Goal: Task Accomplishment & Management: Manage account settings

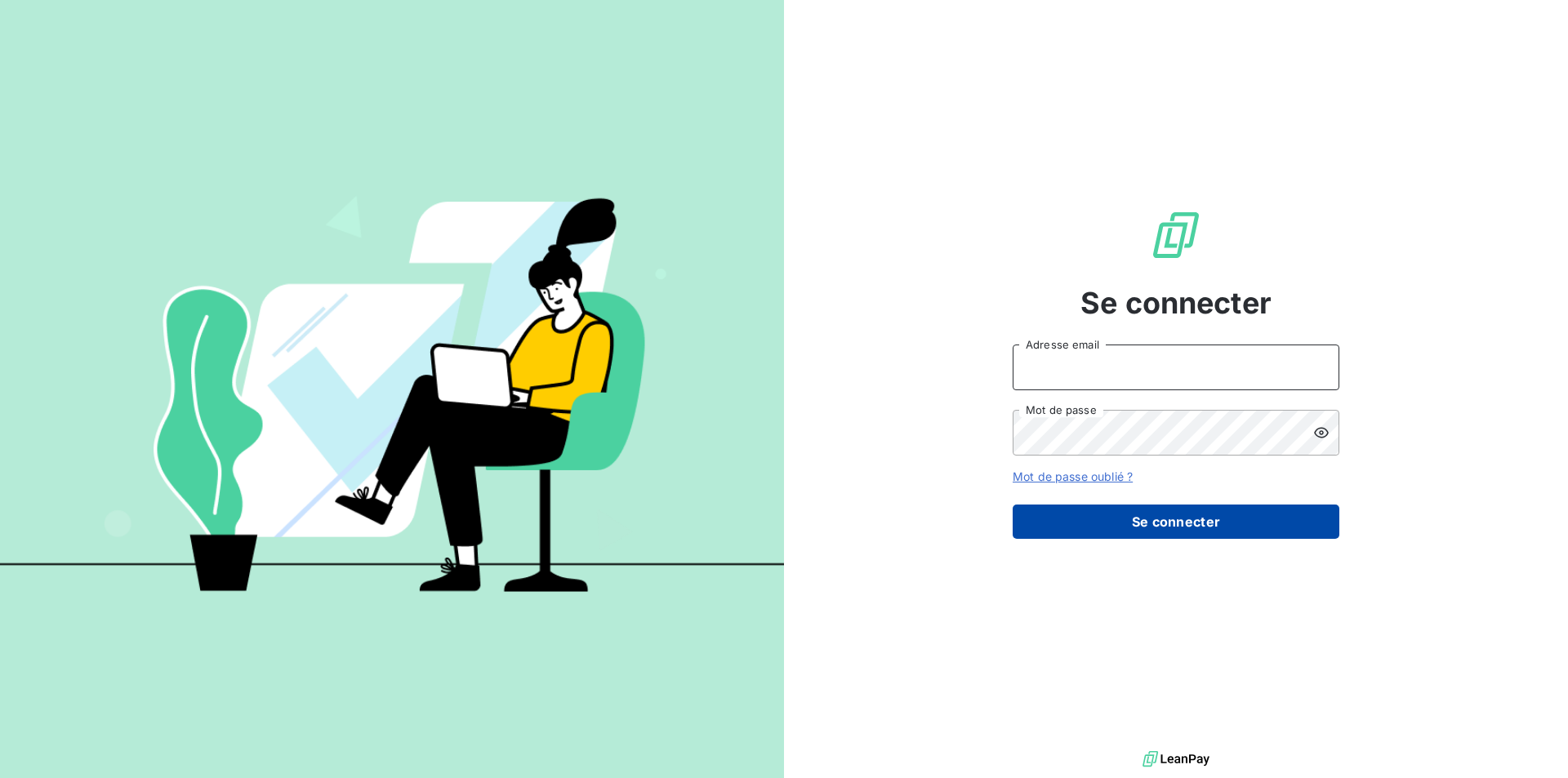
type input "[EMAIL_ADDRESS][DOMAIN_NAME]"
click at [1125, 514] on button "Se connecter" at bounding box center [1176, 522] width 326 height 35
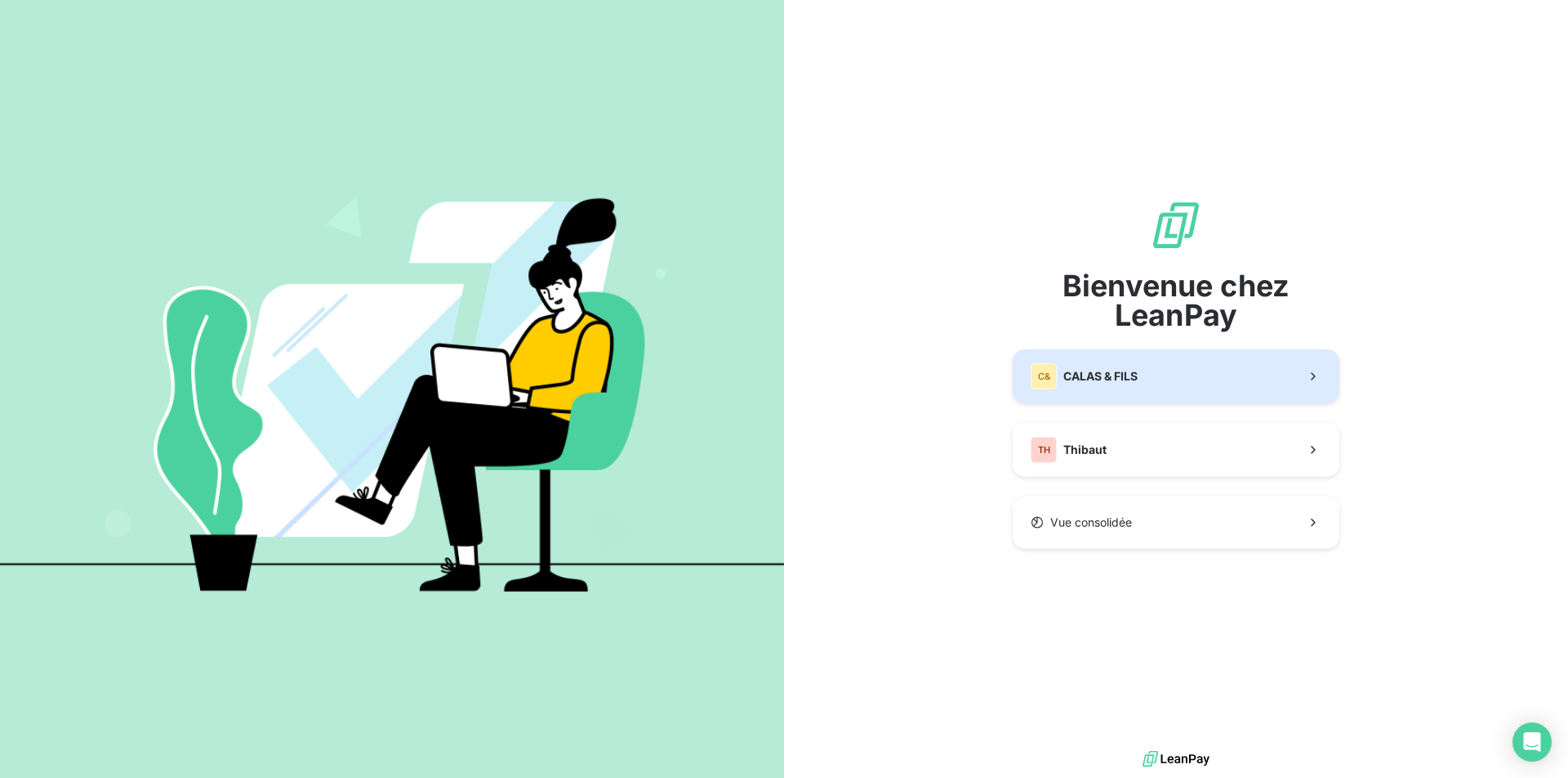
click at [1107, 368] on span "CALAS & FILS" at bounding box center [1101, 376] width 75 height 16
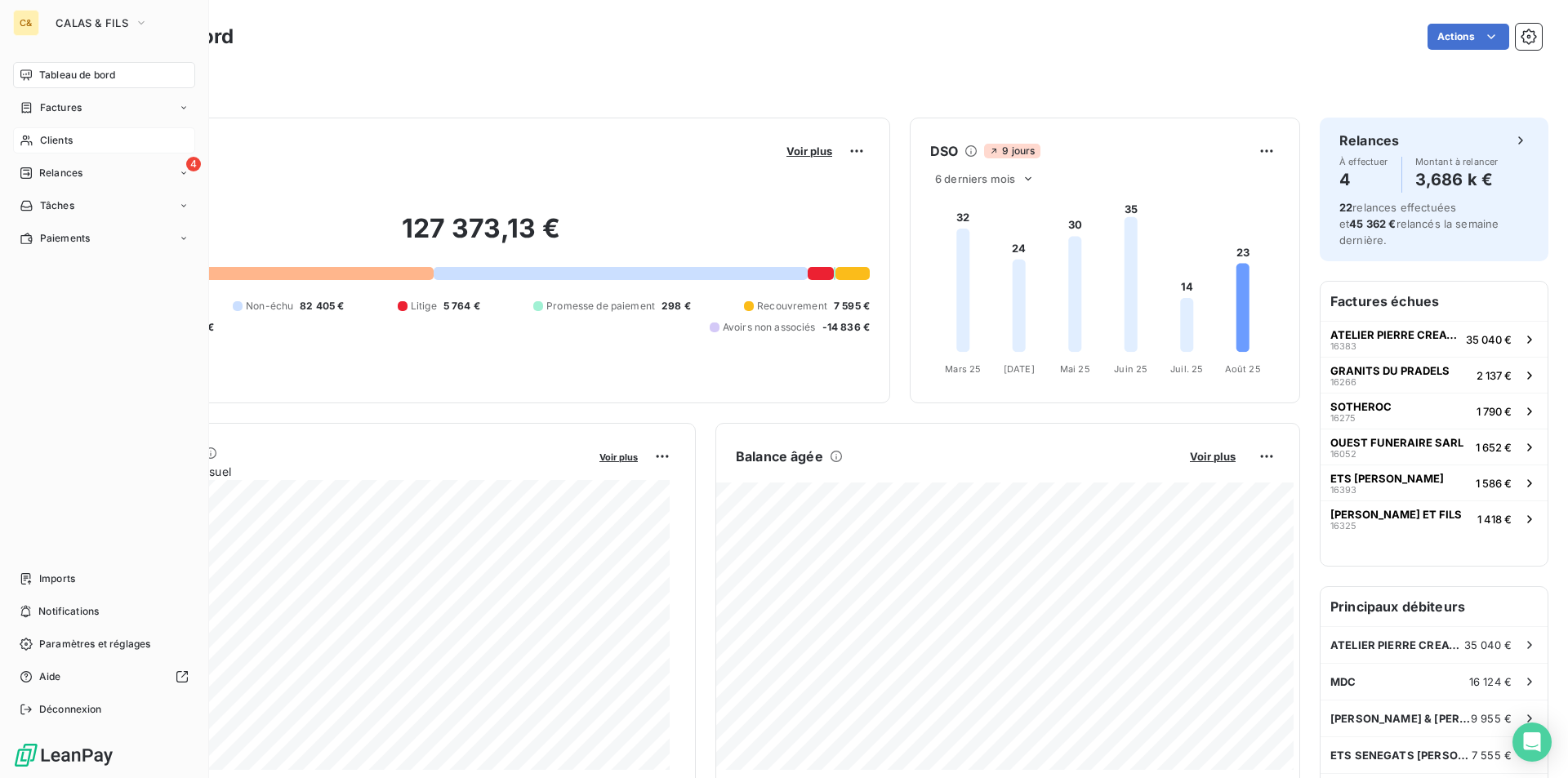
click at [60, 144] on span "Clients" at bounding box center [56, 140] width 33 height 15
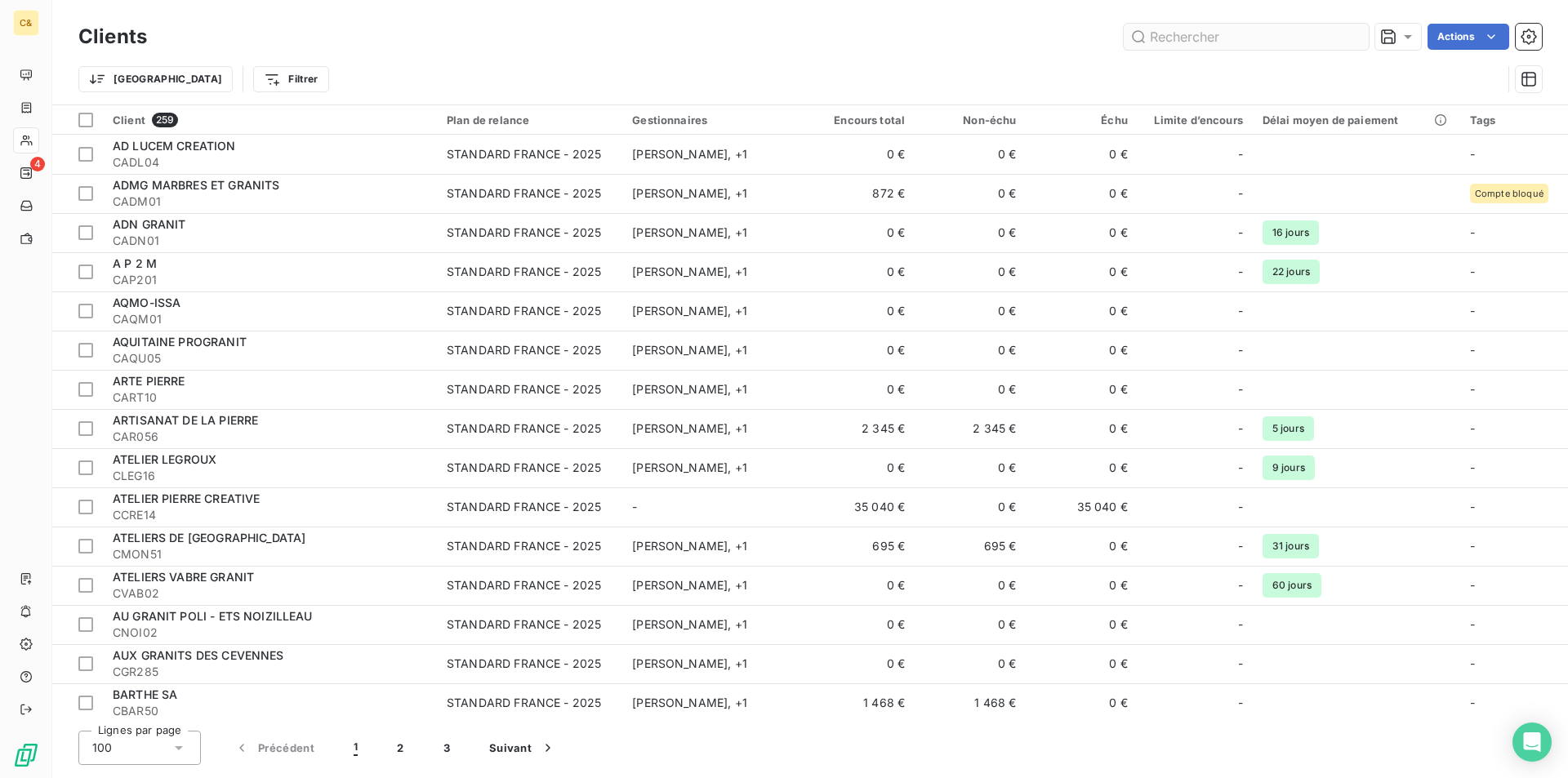
click at [1229, 32] on input "text" at bounding box center [1246, 36] width 245 height 26
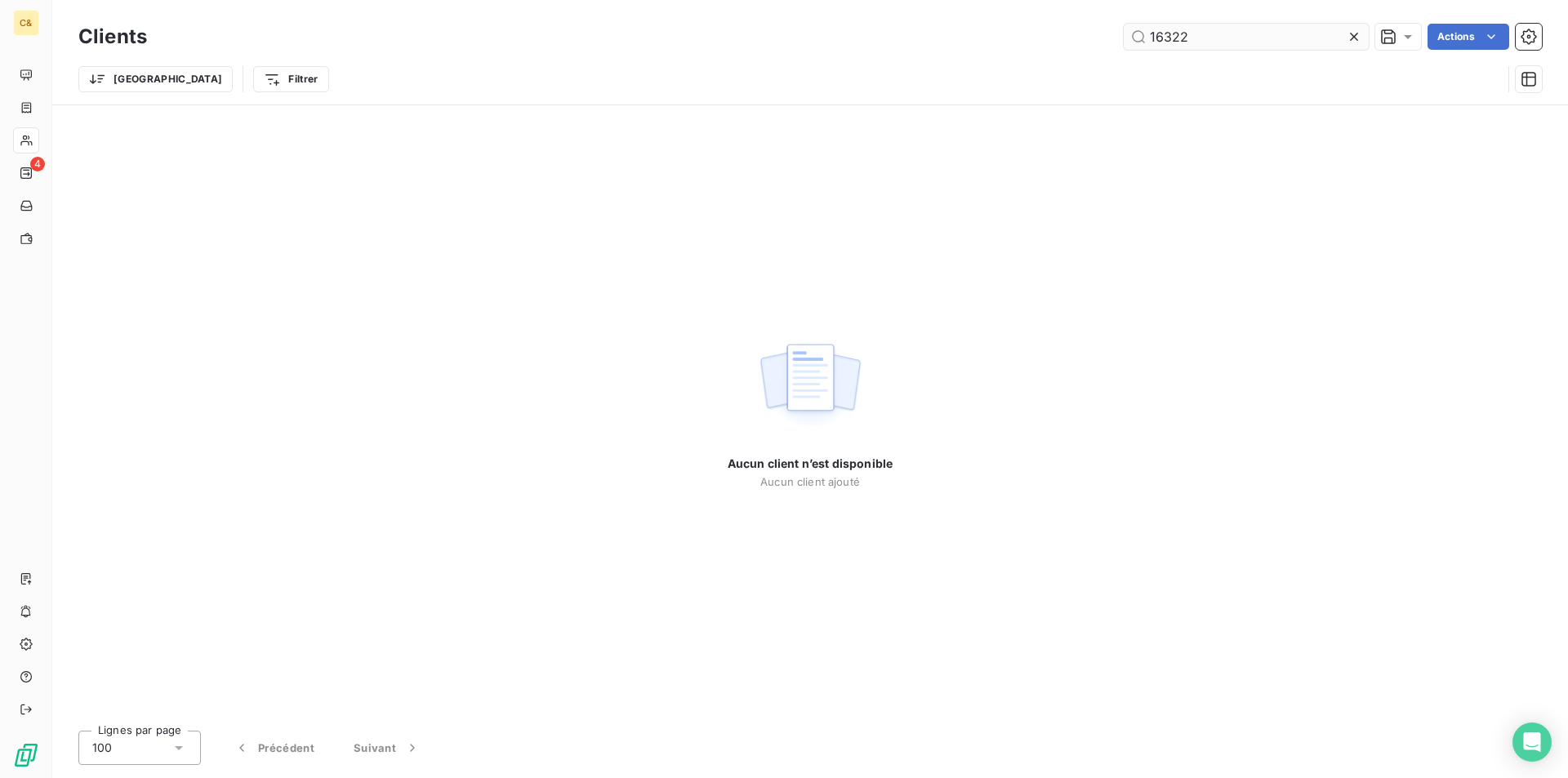
type input "16322"
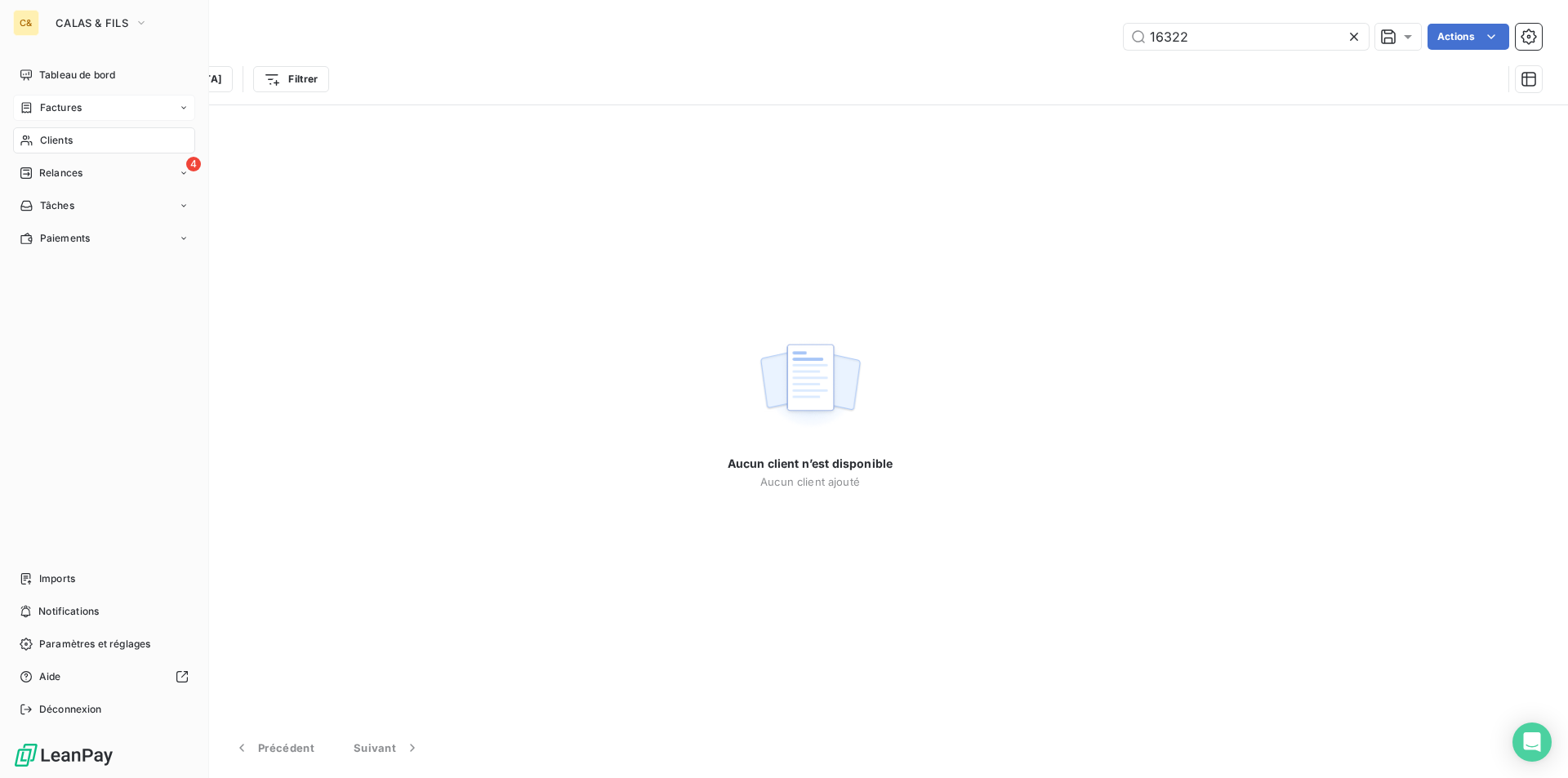
click at [50, 109] on span "Factures" at bounding box center [61, 108] width 42 height 15
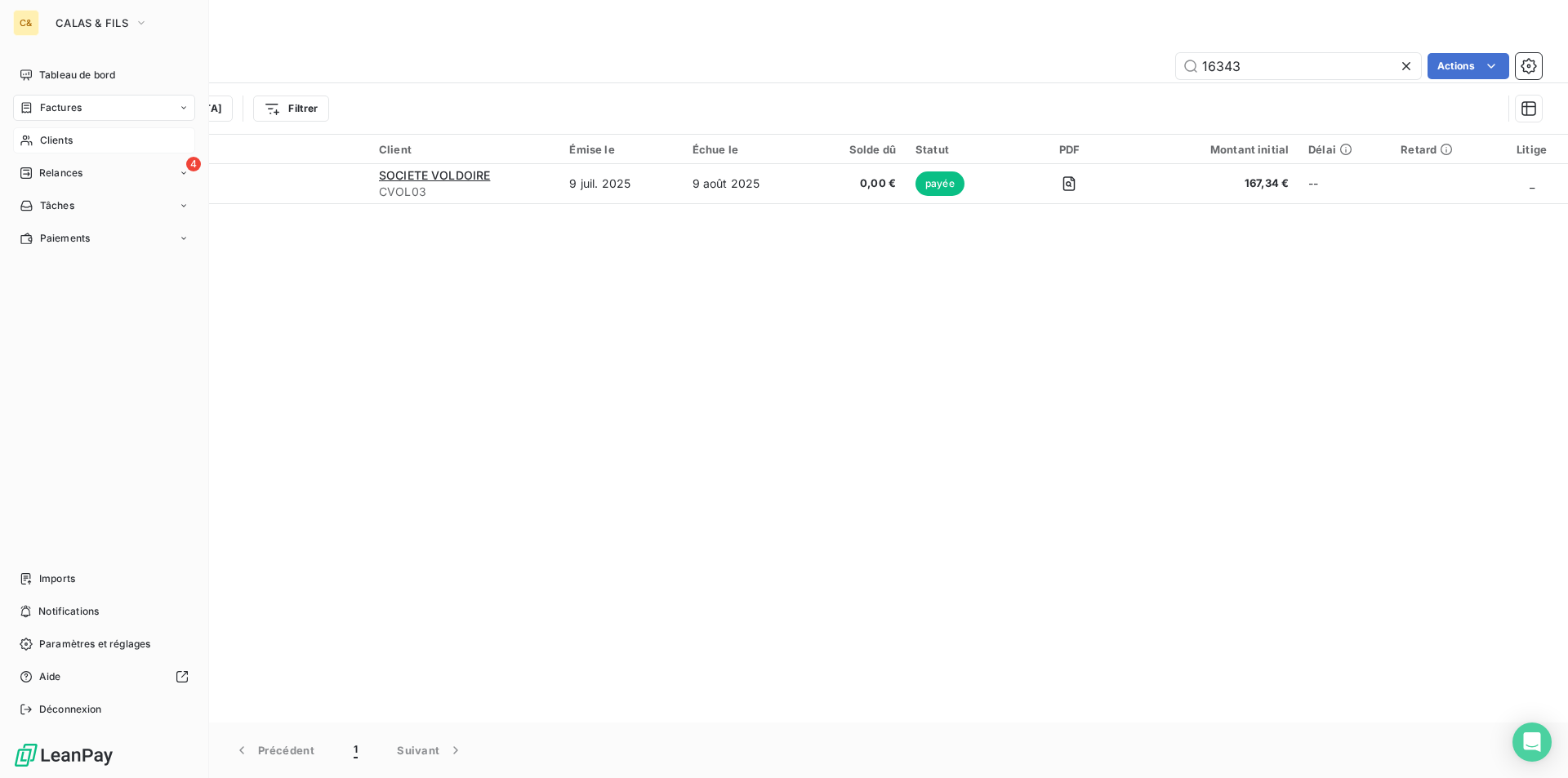
click at [49, 104] on span "Factures" at bounding box center [61, 108] width 42 height 15
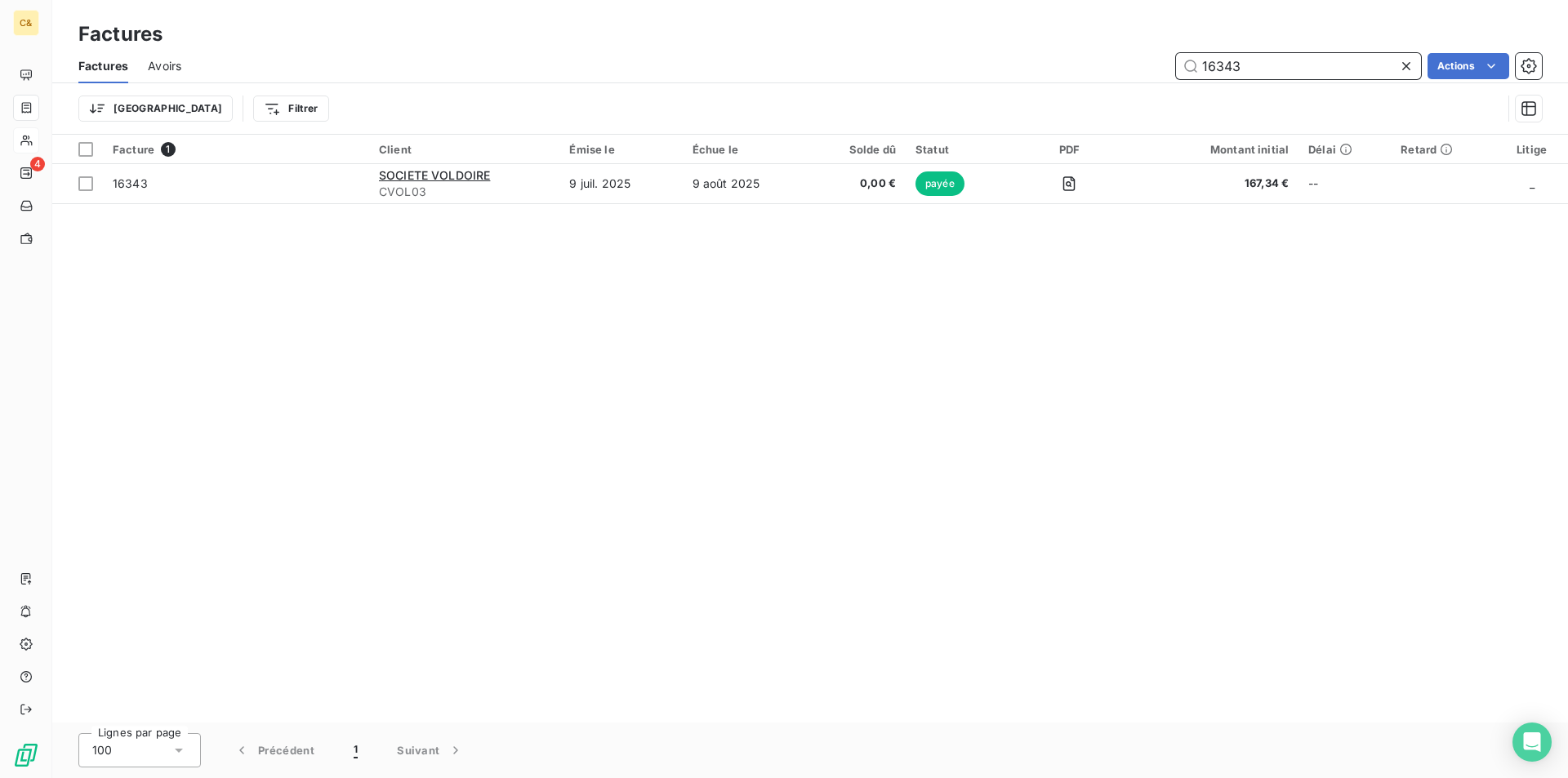
click at [1252, 65] on input "16343" at bounding box center [1299, 66] width 245 height 26
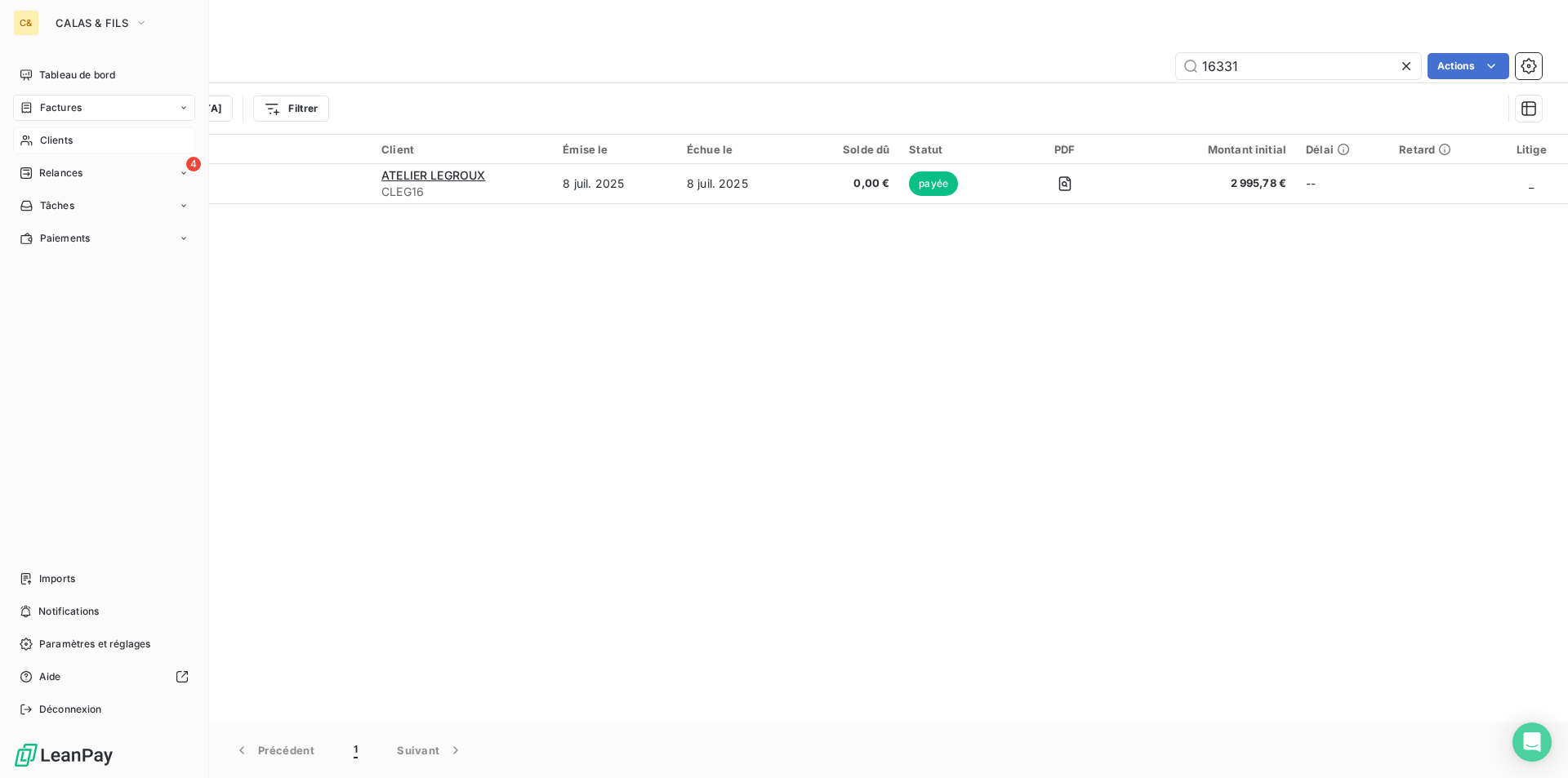
click at [43, 113] on span "Factures" at bounding box center [61, 108] width 42 height 15
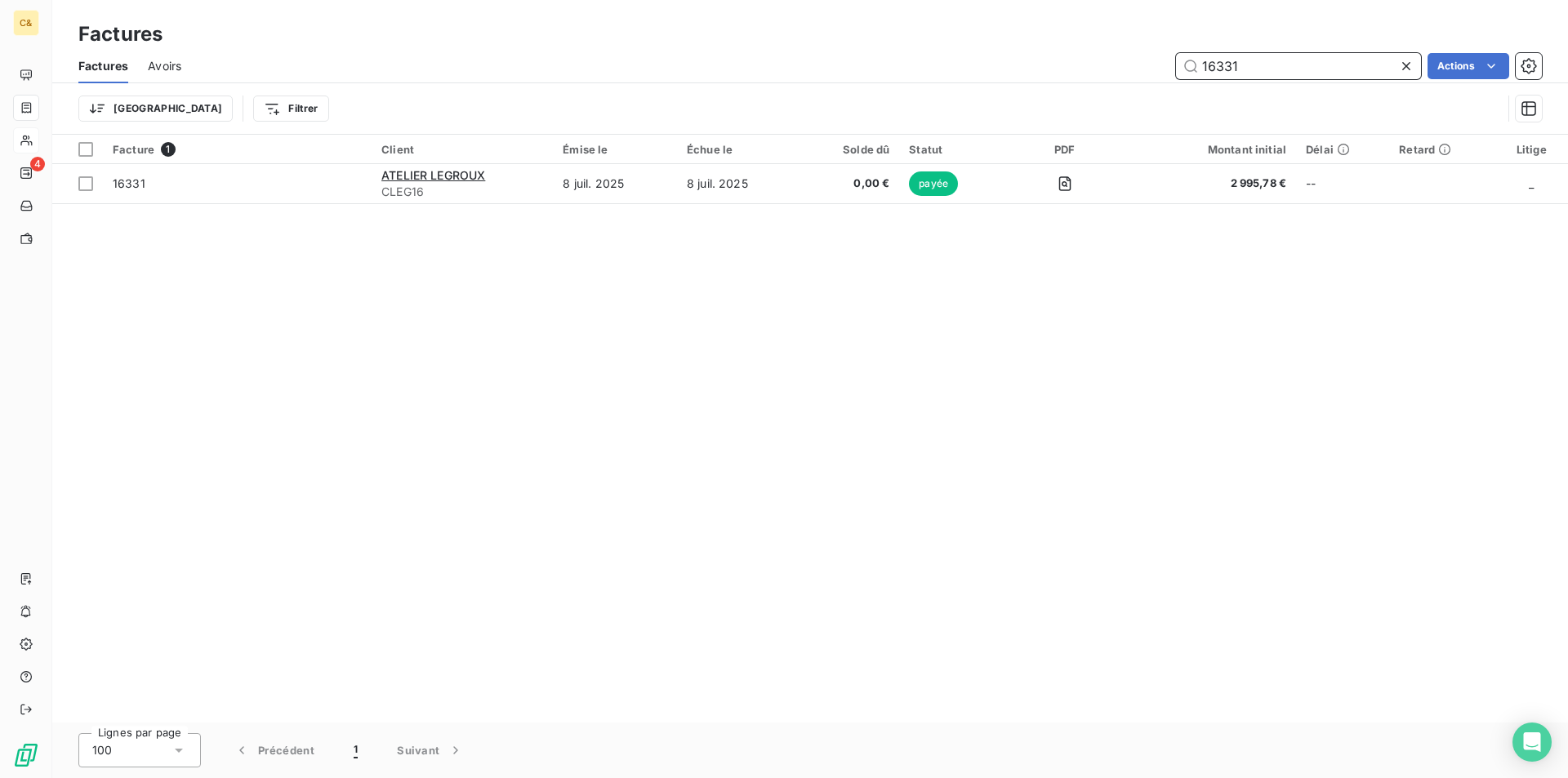
click at [1251, 60] on input "16331" at bounding box center [1299, 66] width 245 height 26
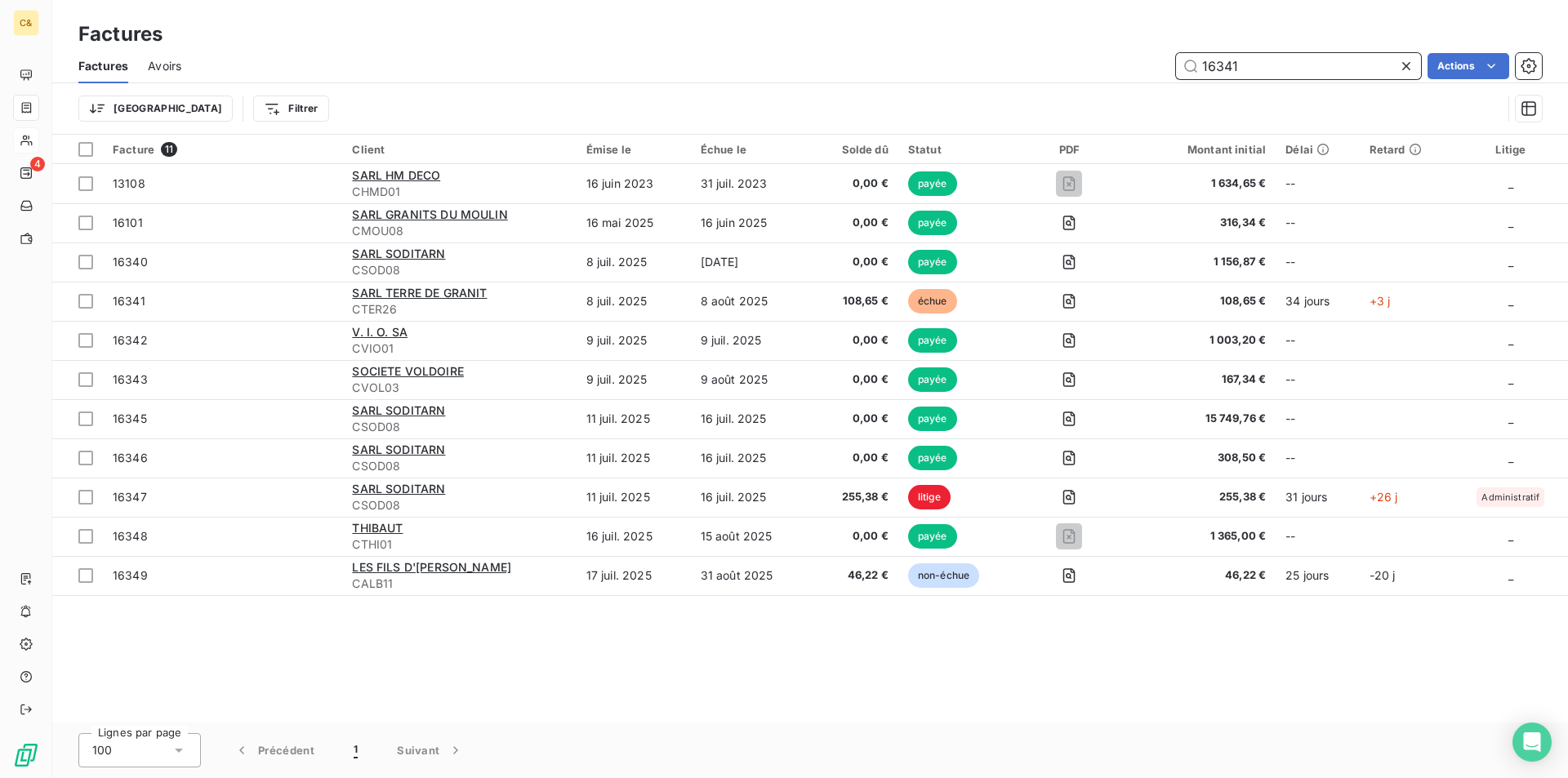
type input "16341"
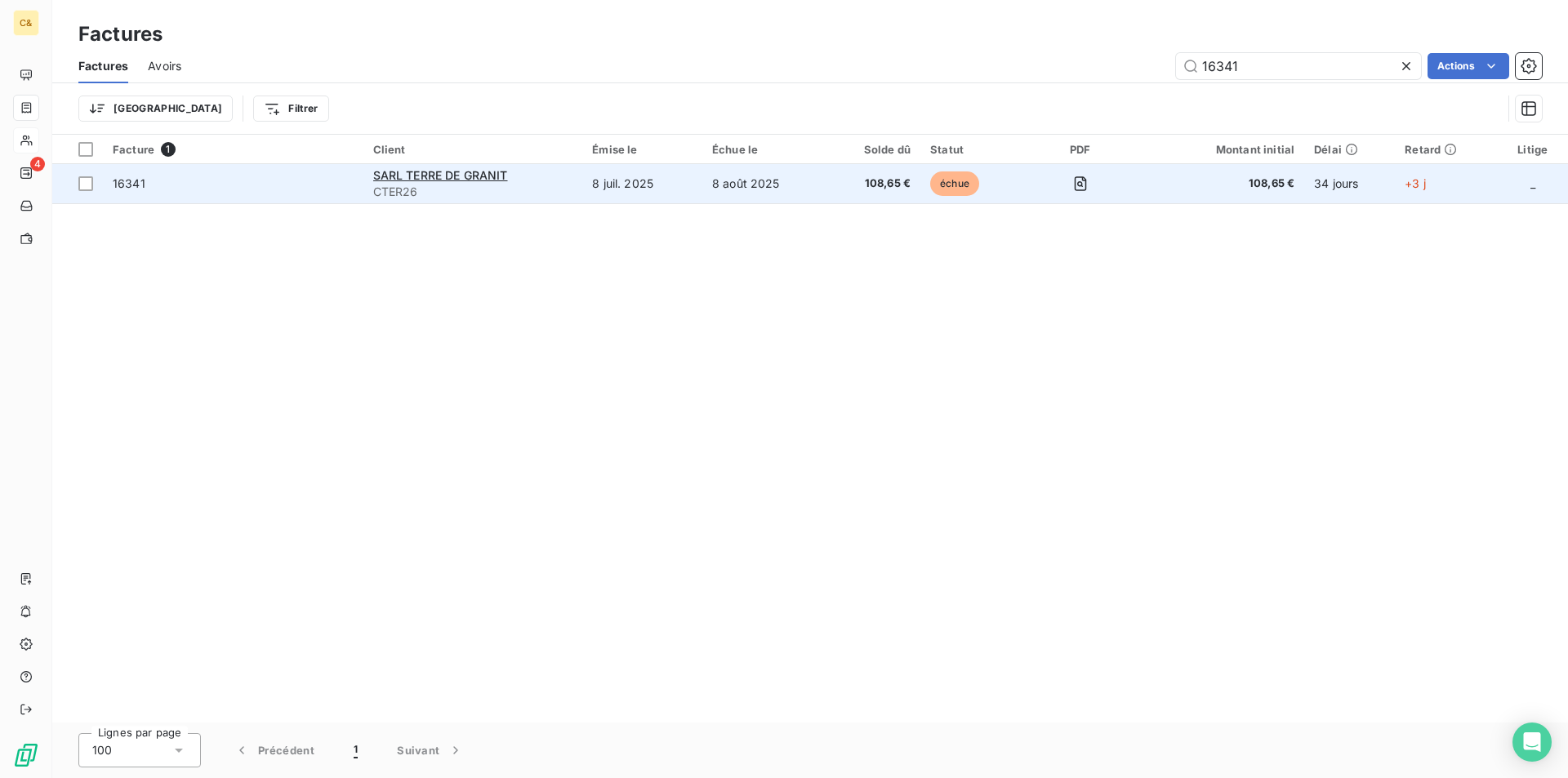
click at [683, 190] on td "8 juil. 2025" at bounding box center [642, 183] width 120 height 39
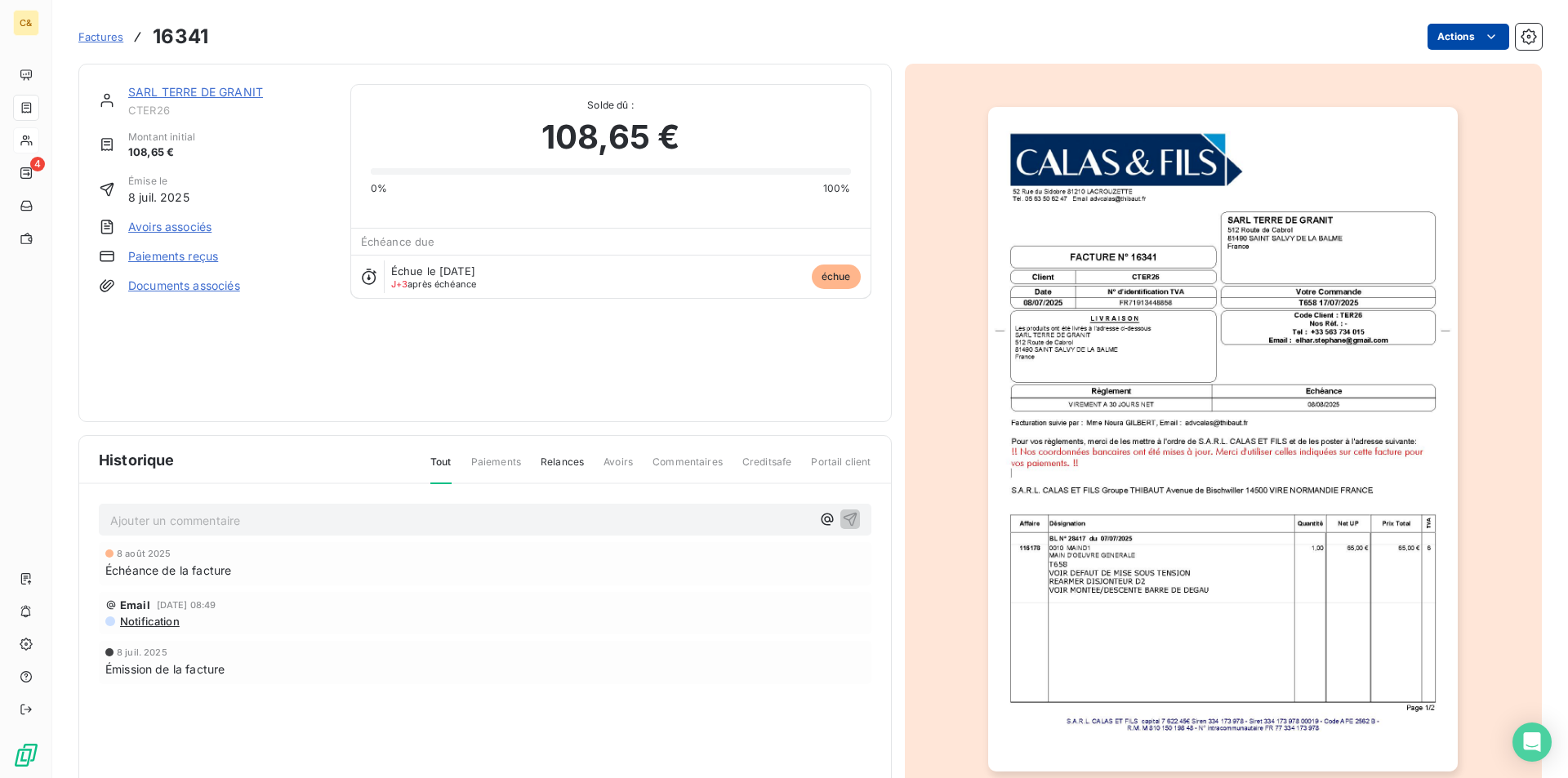
click at [1480, 46] on html "C& 4 Factures 16341 Actions SARL TERRE DE GRANIT CTER26 Montant initial 108,65 …" at bounding box center [784, 389] width 1568 height 778
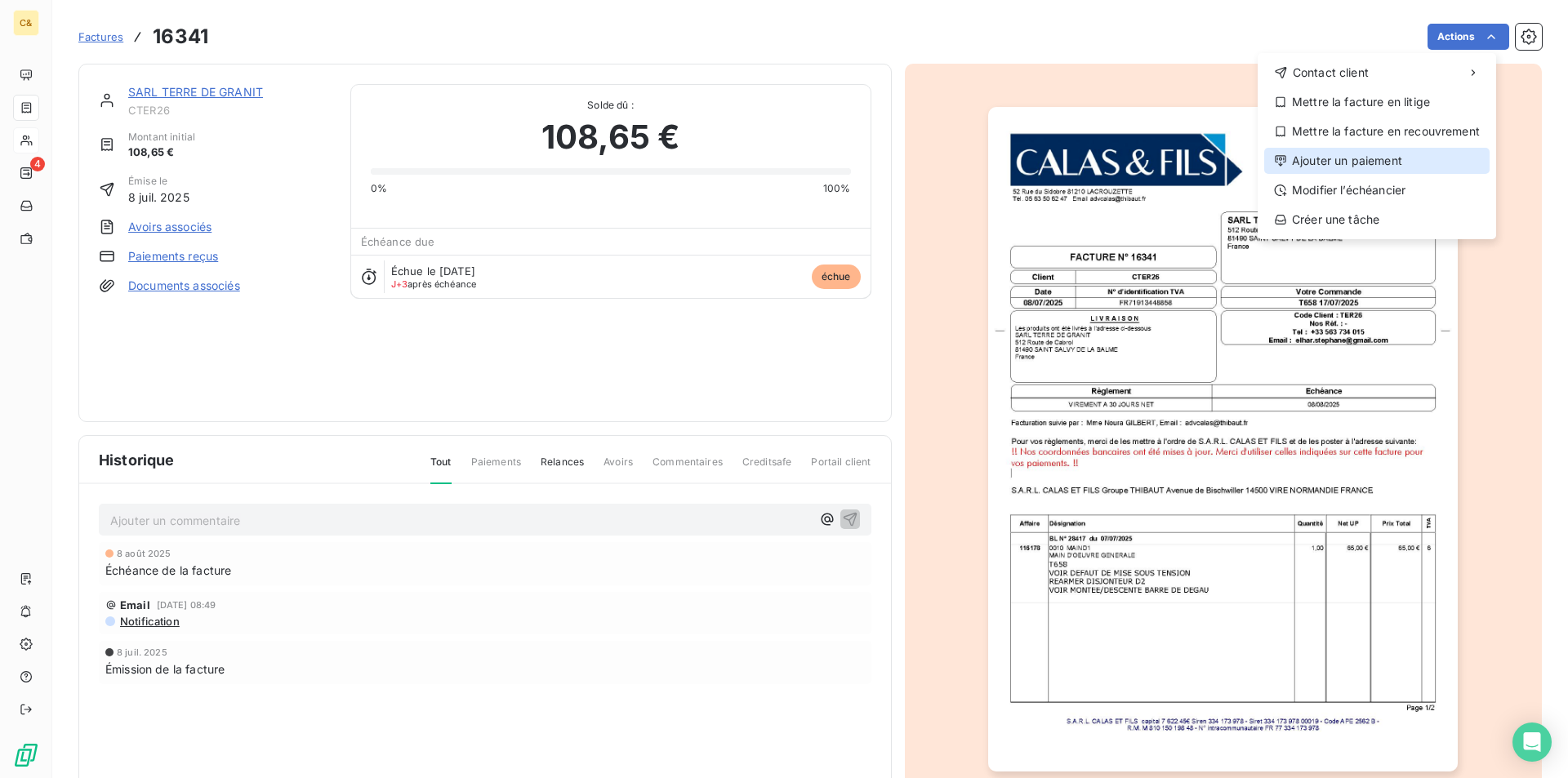
click at [1361, 156] on div "Ajouter un paiement" at bounding box center [1377, 161] width 226 height 26
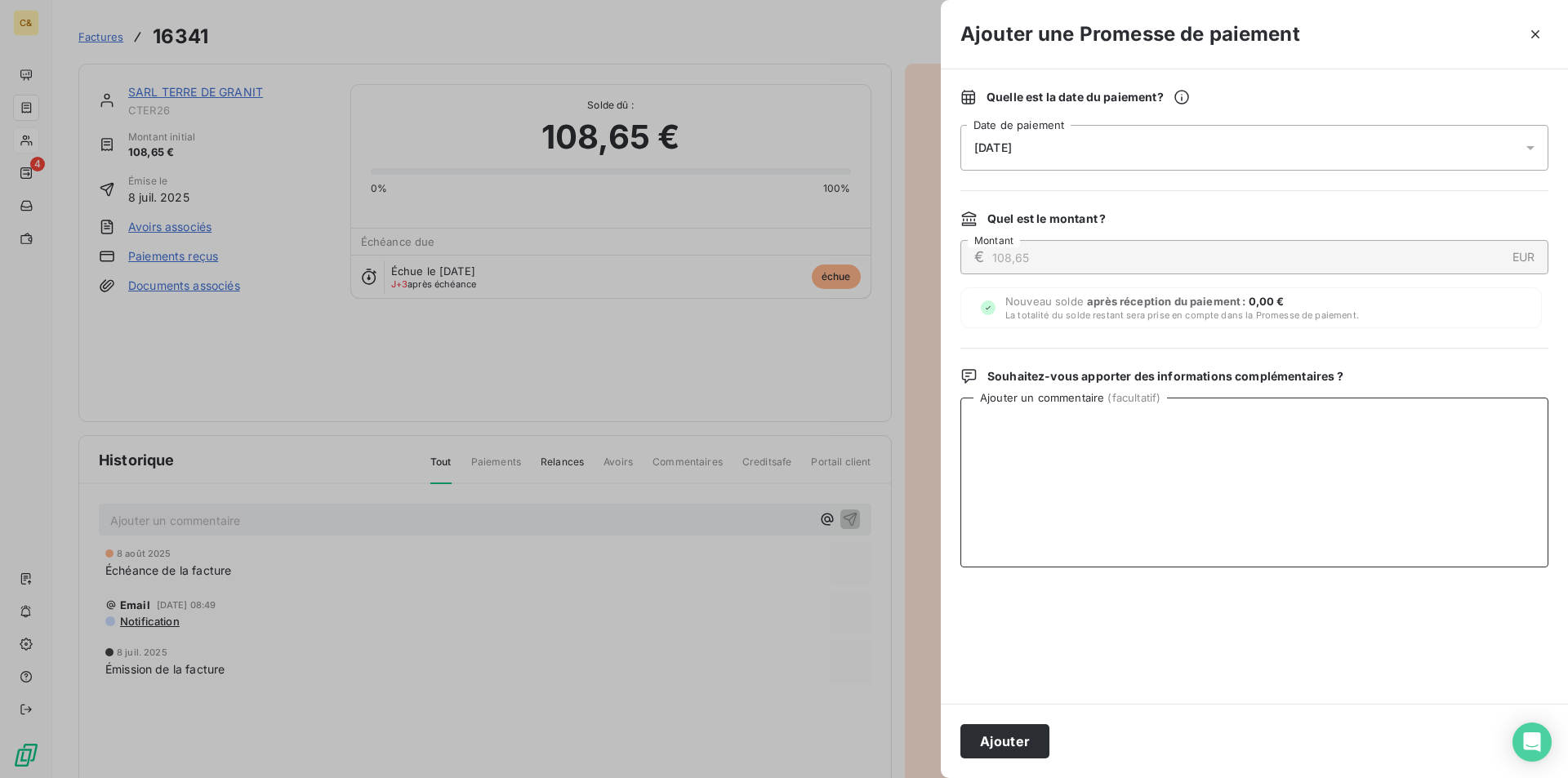
click at [1144, 478] on textarea "Ajouter un commentaire ( facultatif )" at bounding box center [1254, 483] width 588 height 170
type textarea "Paiement reçu le 08/08/2025"
click at [1013, 746] on button "Ajouter" at bounding box center [1005, 742] width 89 height 35
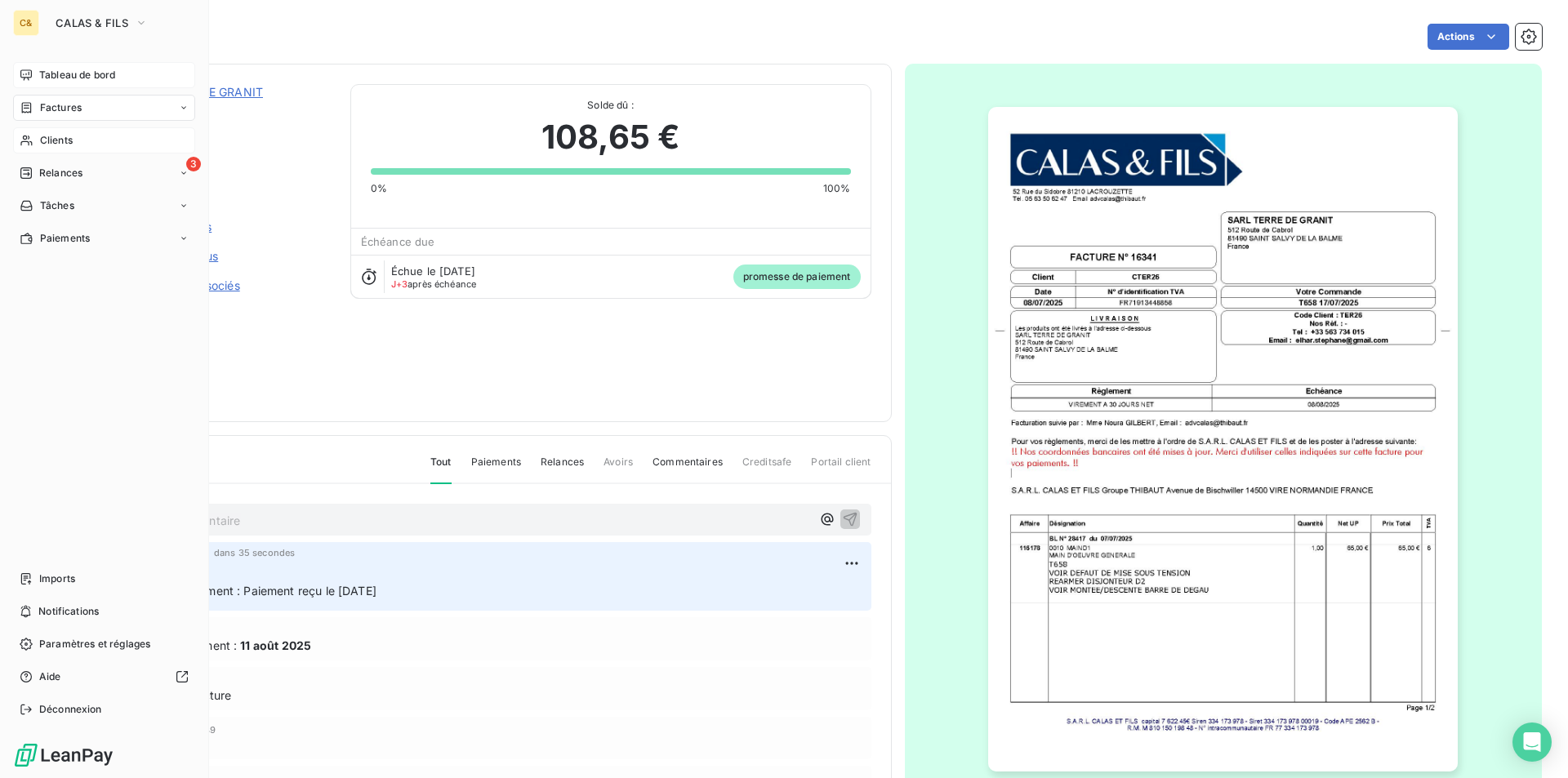
click at [79, 77] on span "Tableau de bord" at bounding box center [76, 75] width 76 height 15
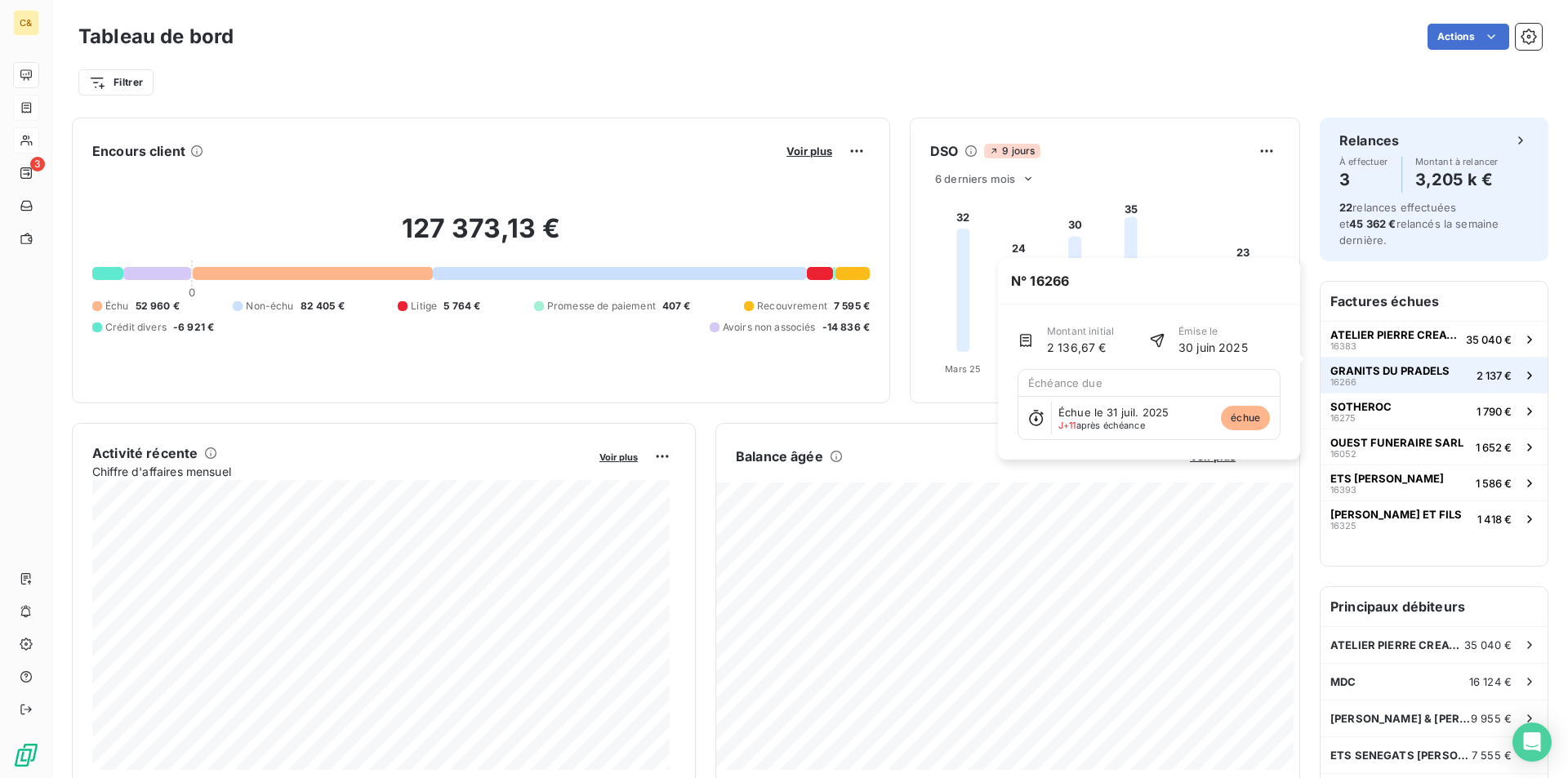
click at [1419, 365] on span "GRANITS DU PRADELS" at bounding box center [1389, 371] width 119 height 13
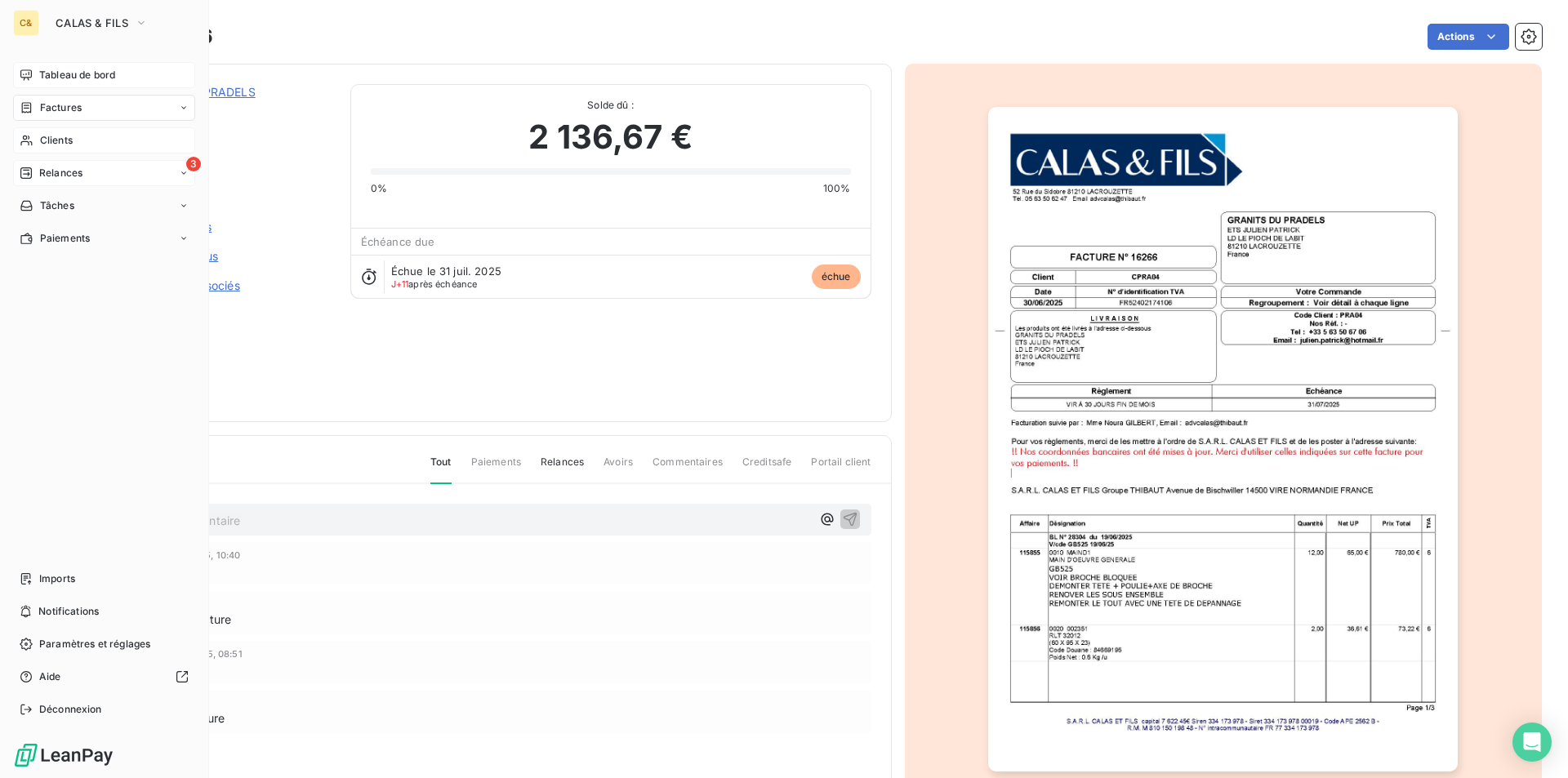
click at [63, 174] on span "Relances" at bounding box center [61, 173] width 43 height 15
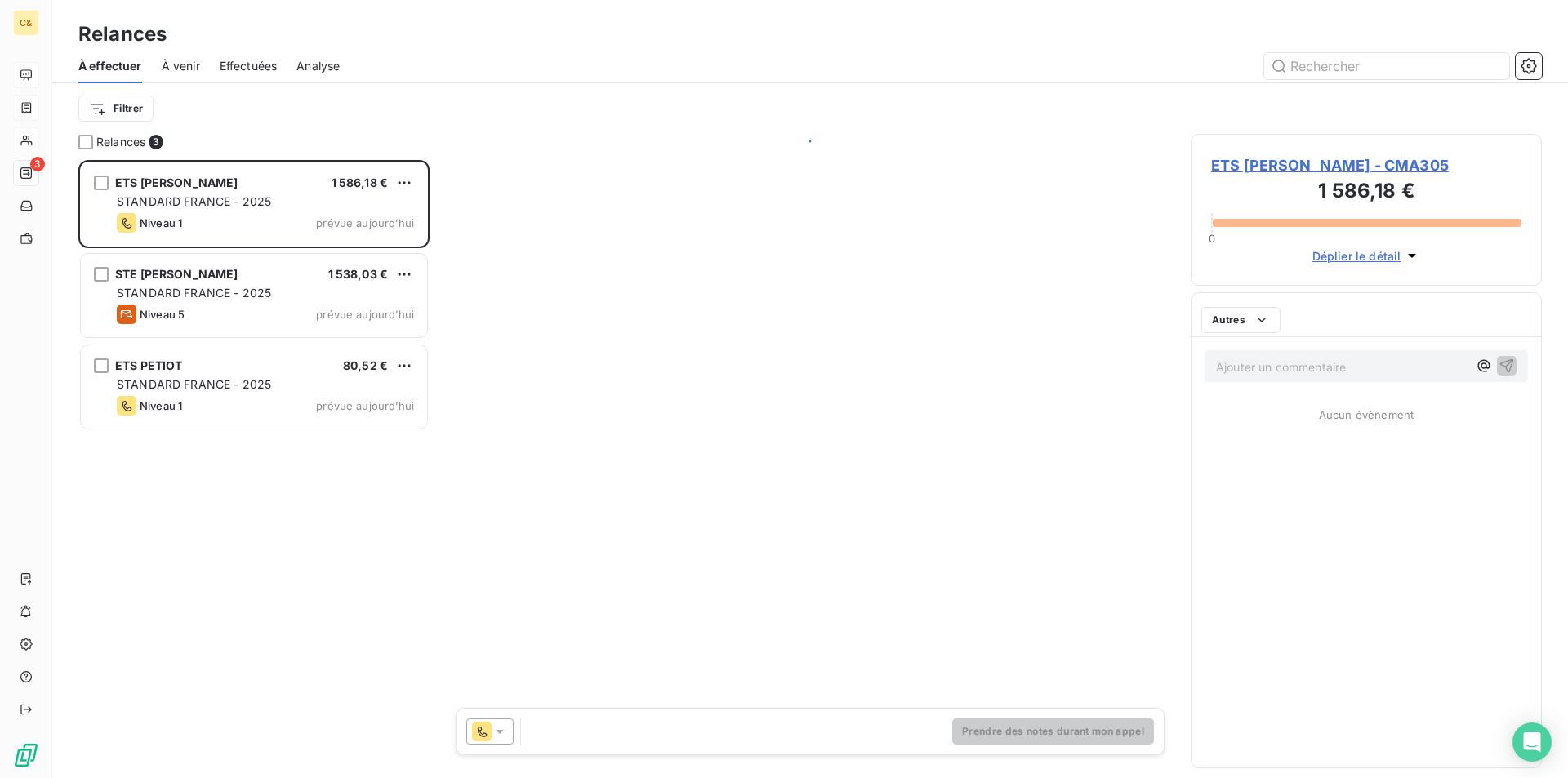
scroll to position [606, 339]
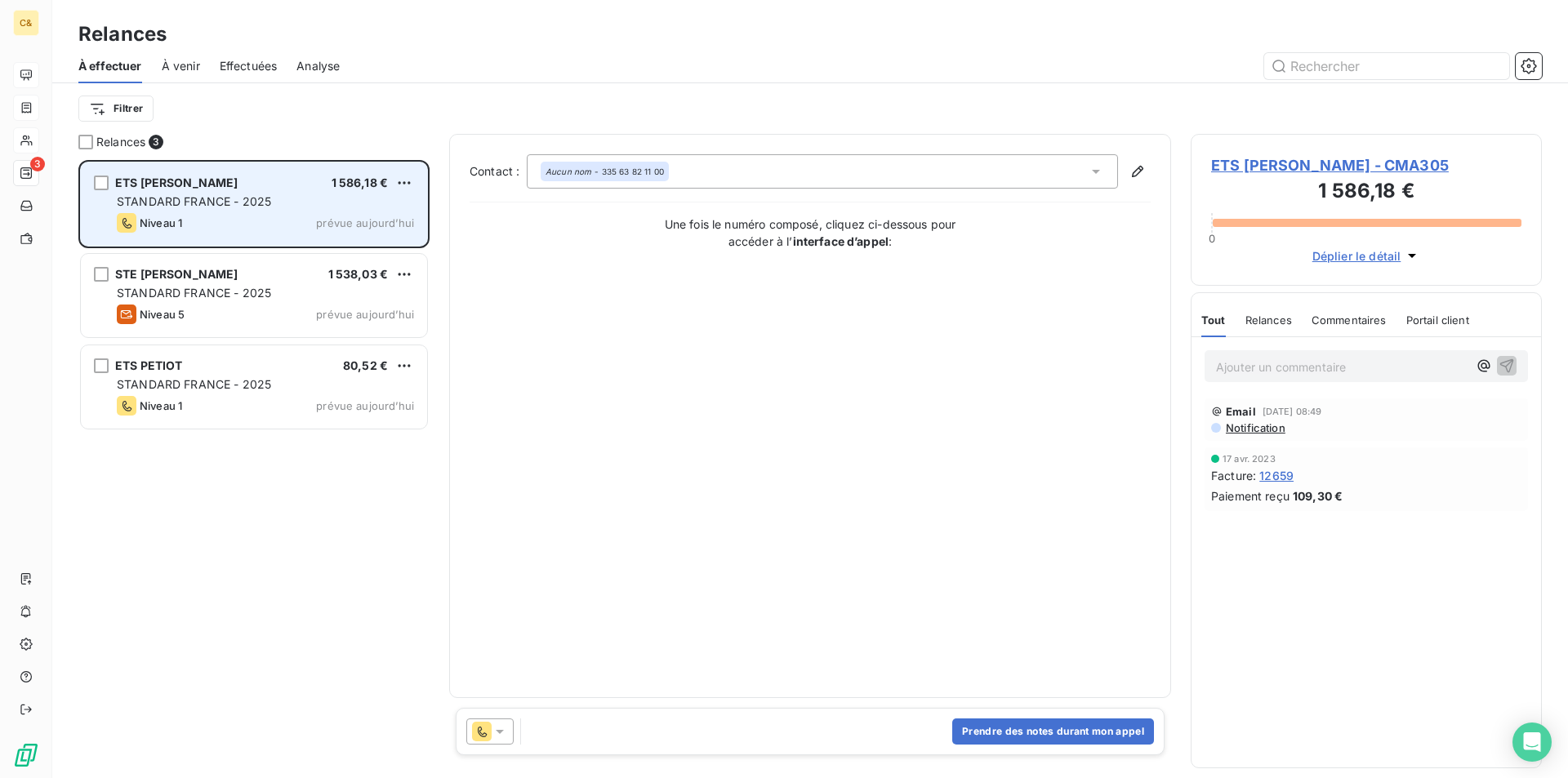
click at [306, 199] on div "STANDARD FRANCE - 2025" at bounding box center [266, 201] width 297 height 16
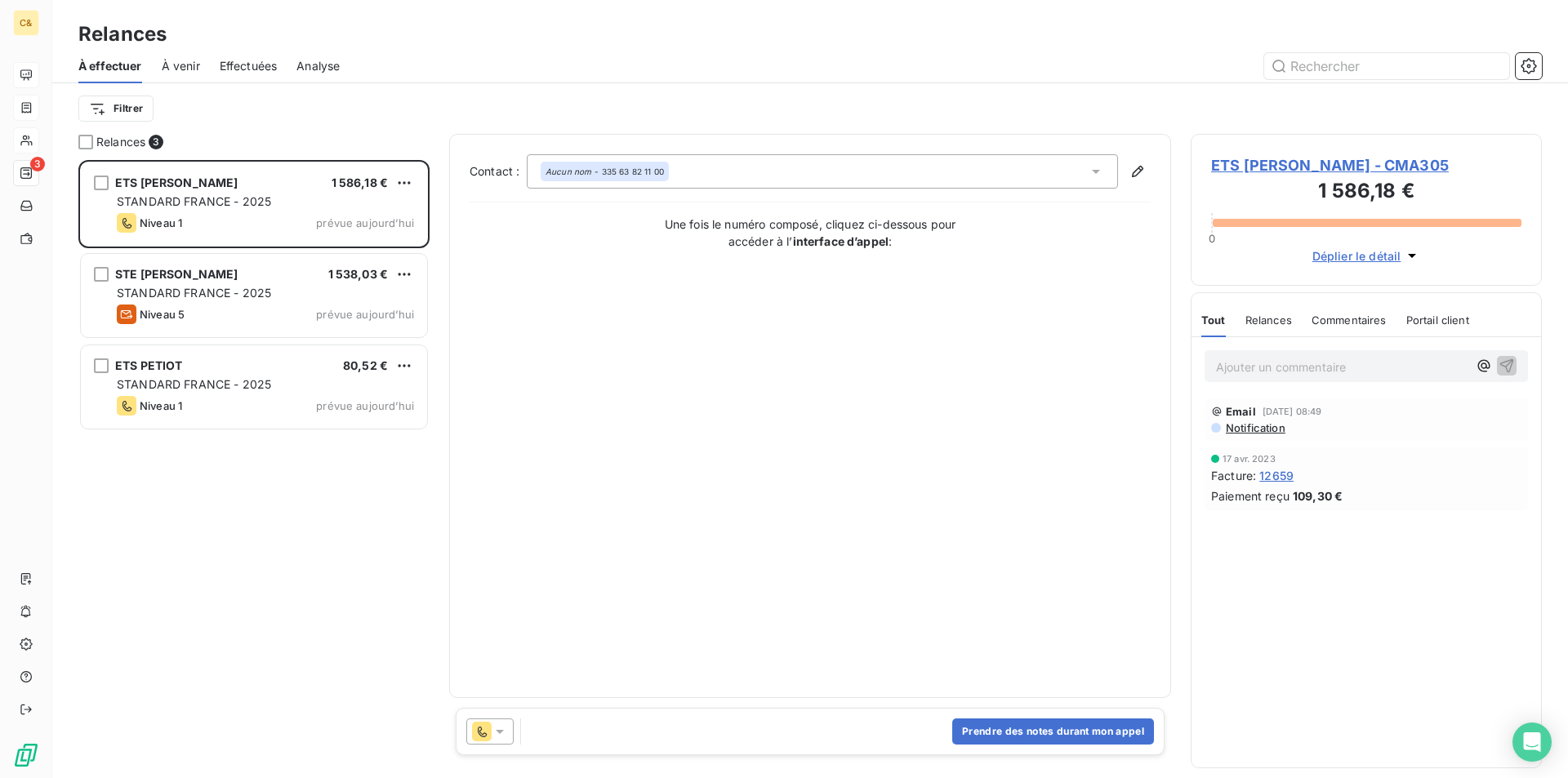
click at [1254, 172] on span "ETS MARTY ANDRE - CMA305" at bounding box center [1366, 165] width 310 height 22
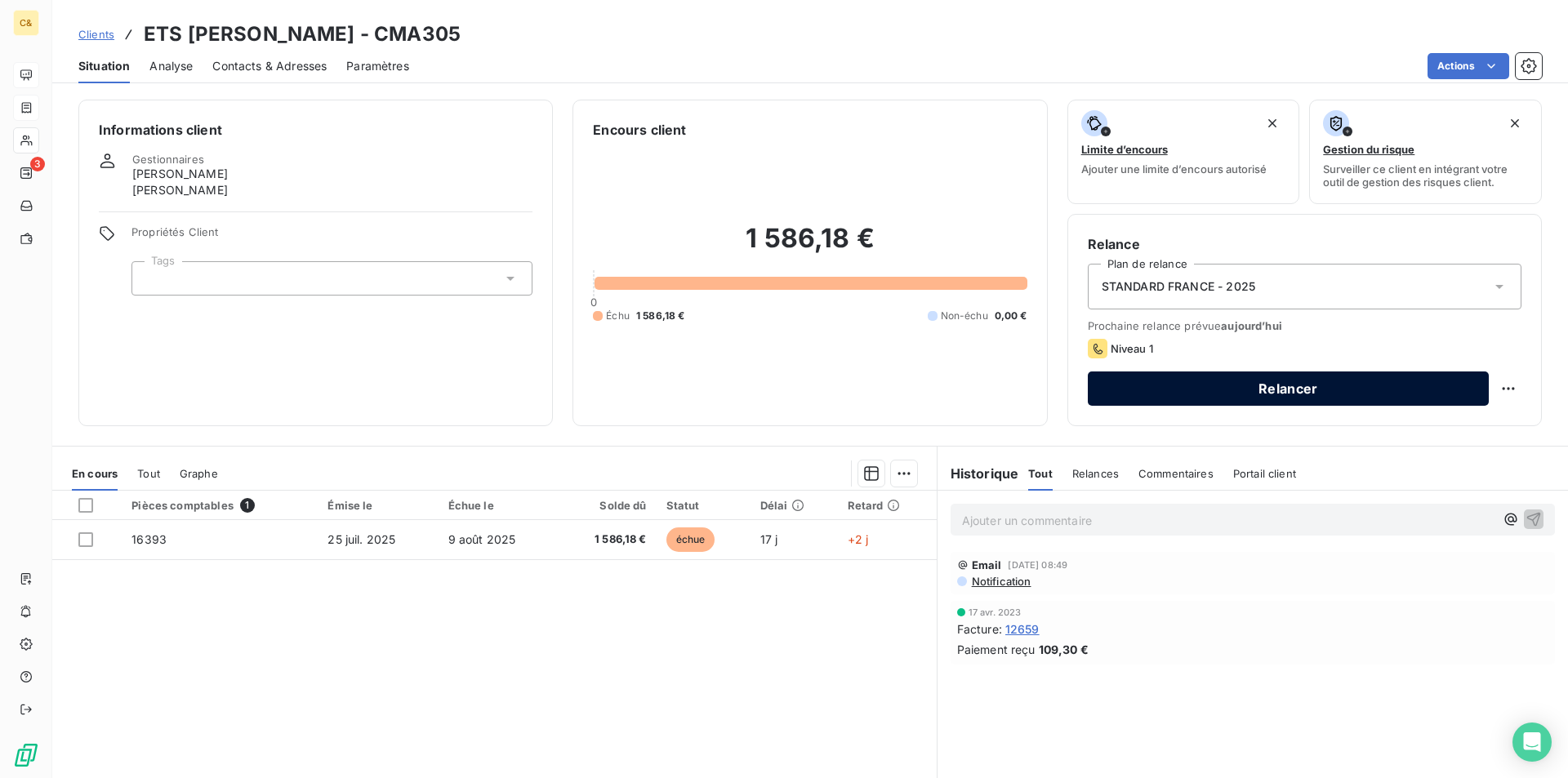
click at [1193, 393] on button "Relancer" at bounding box center [1288, 389] width 401 height 35
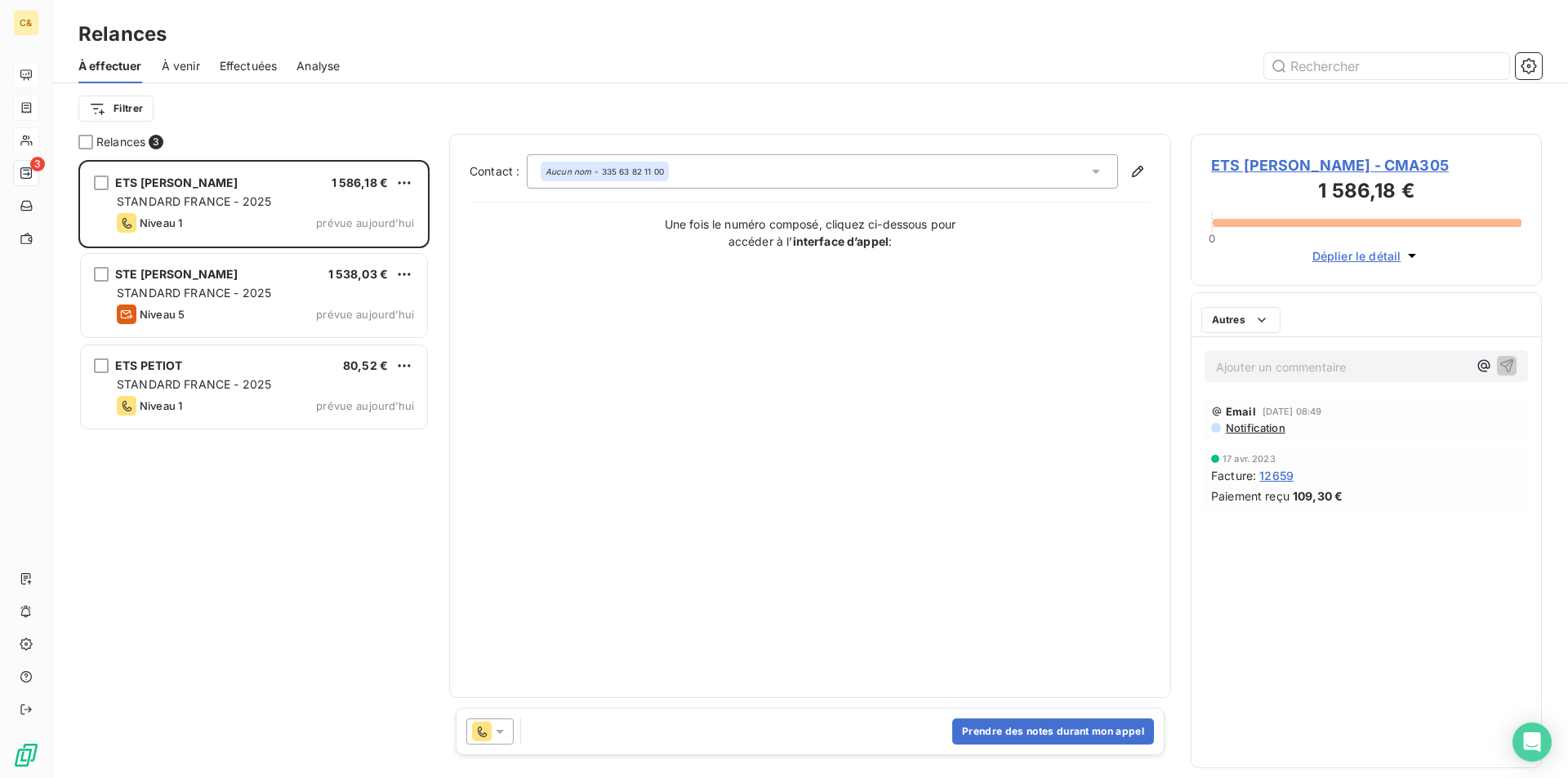
scroll to position [606, 339]
click at [497, 731] on icon at bounding box center [499, 732] width 8 height 4
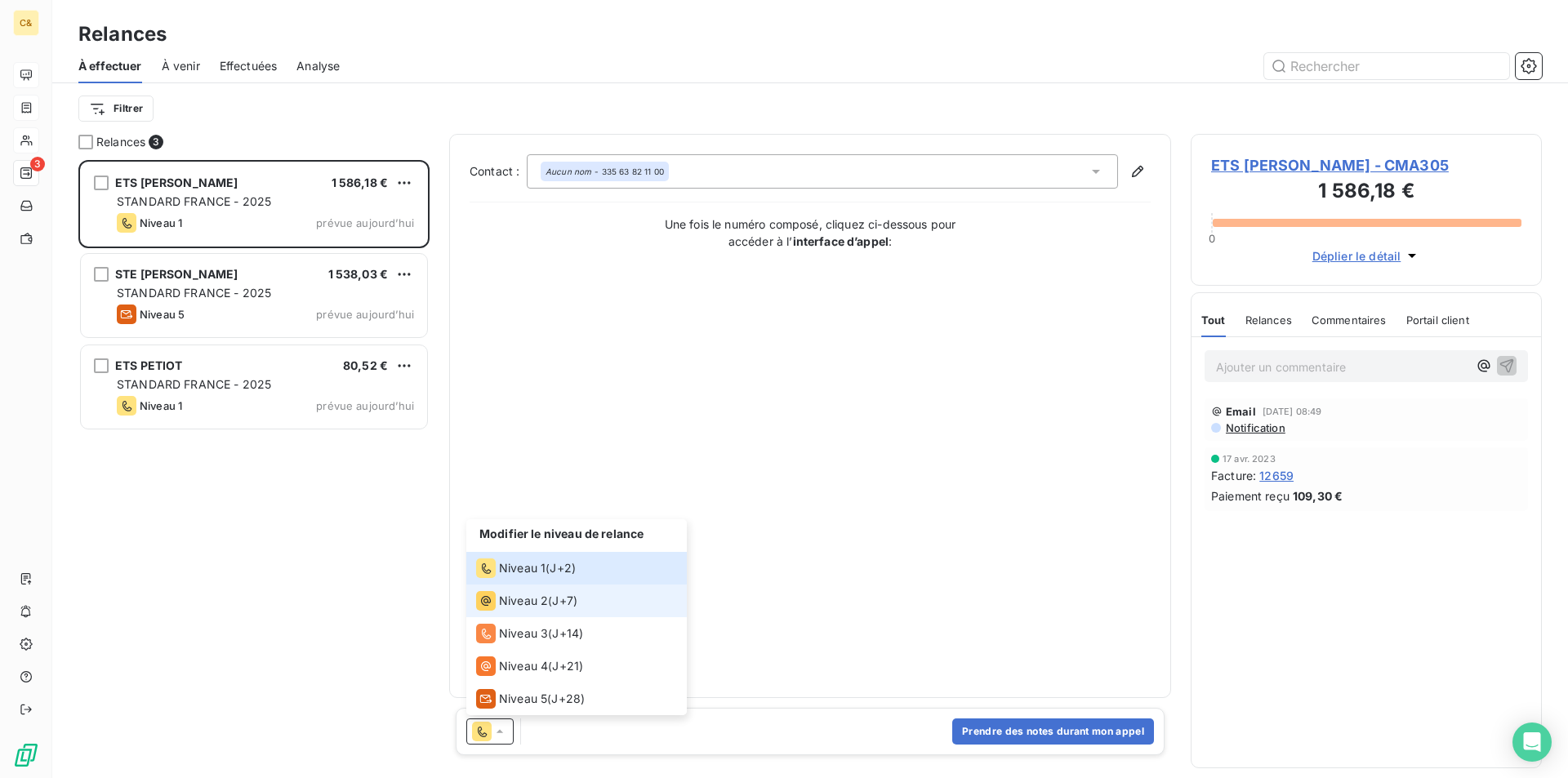
click at [536, 600] on span "Niveau 2" at bounding box center [524, 601] width 49 height 16
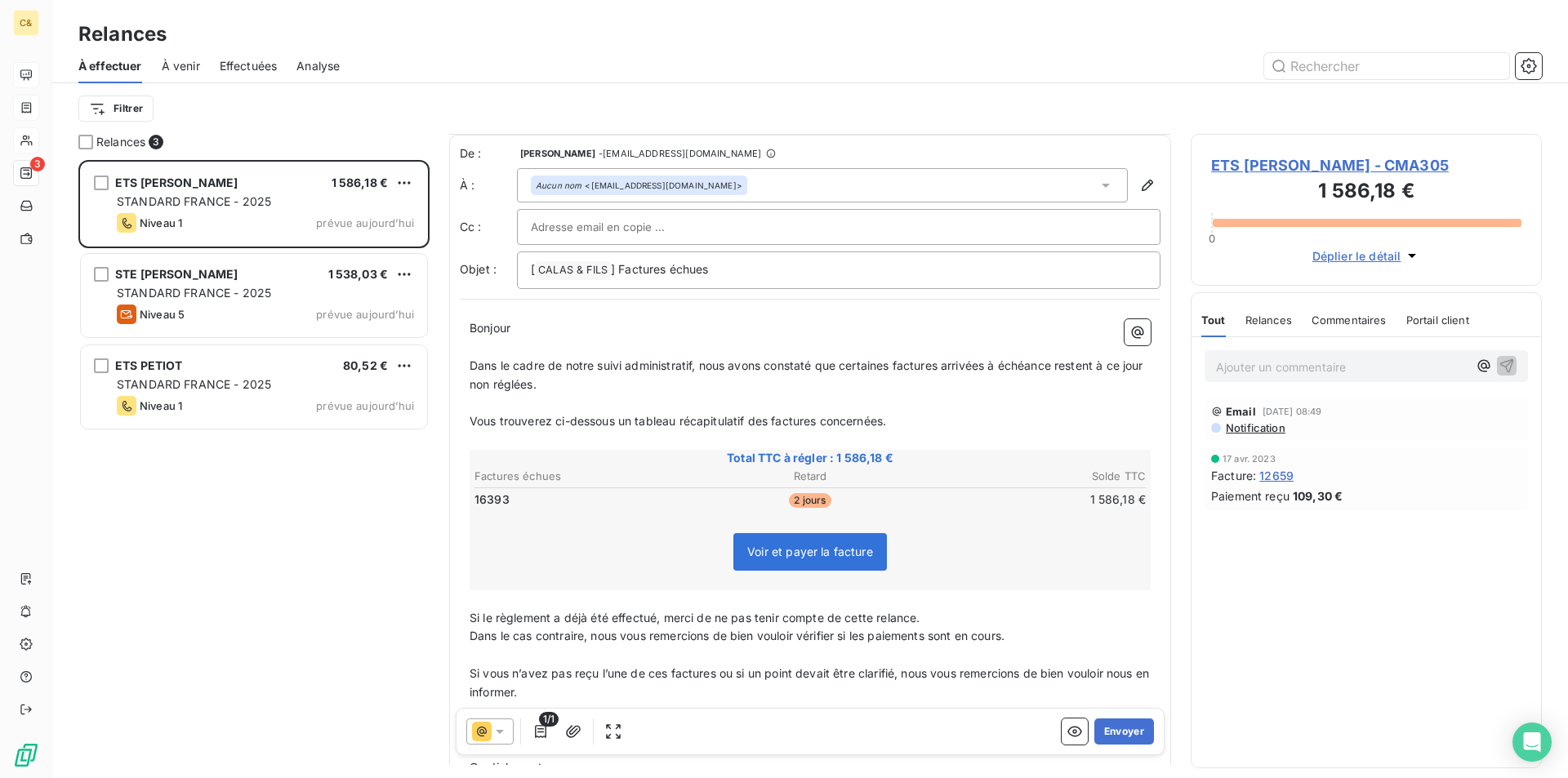
scroll to position [227, 0]
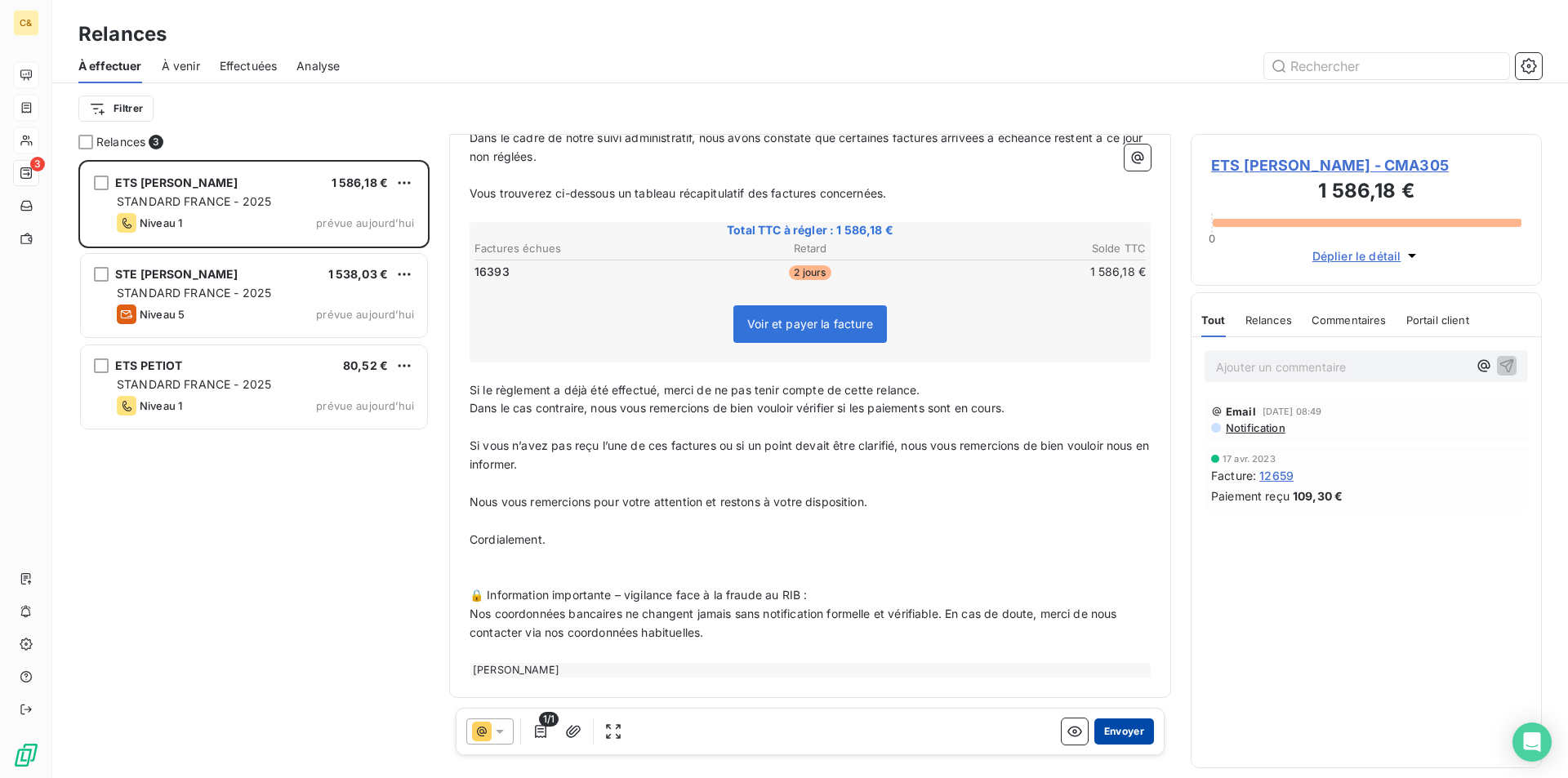
click at [1110, 735] on button "Envoyer" at bounding box center [1124, 732] width 60 height 26
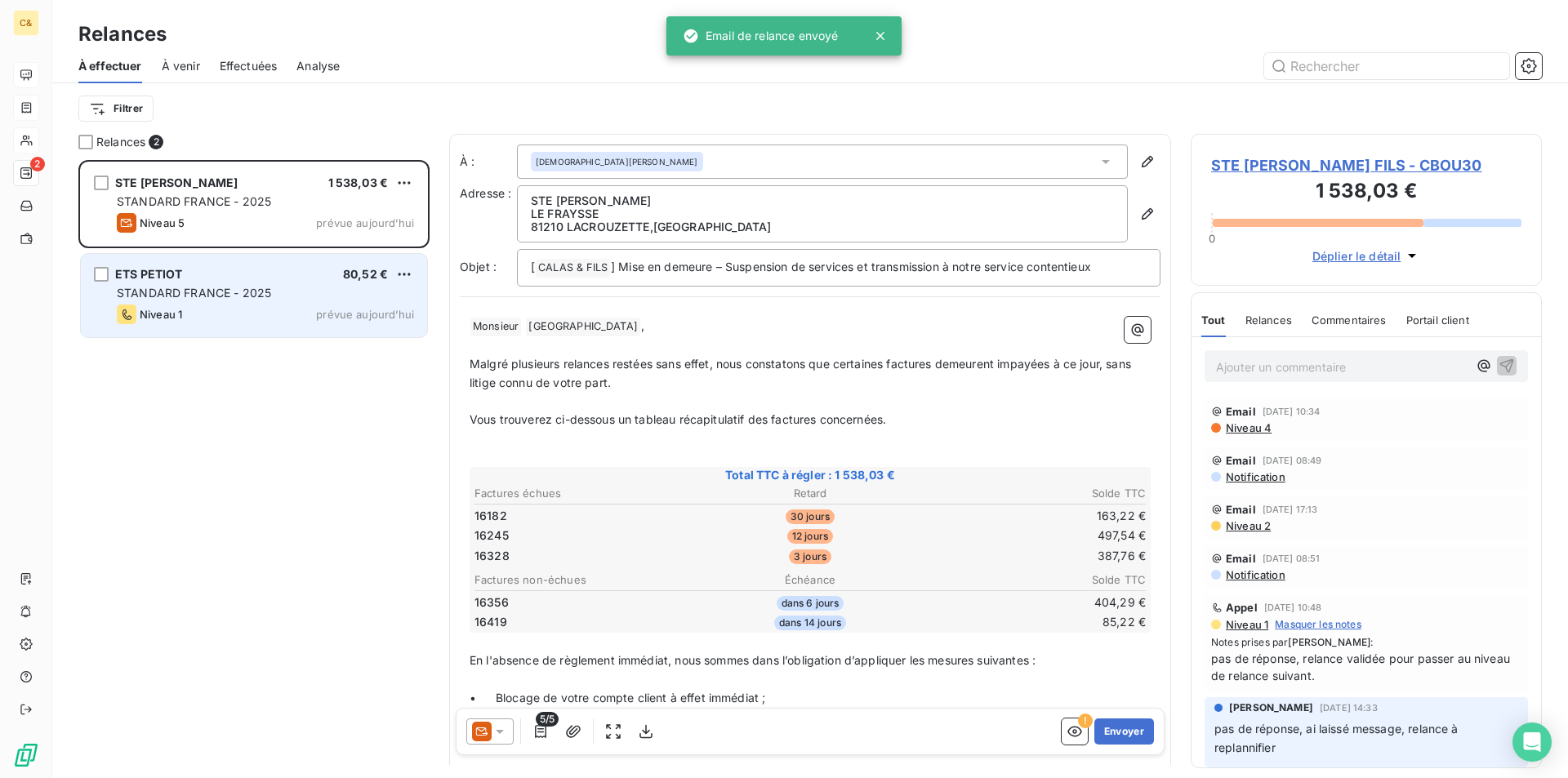
click at [287, 320] on div "Niveau 1 prévue aujourd’hui" at bounding box center [266, 314] width 297 height 20
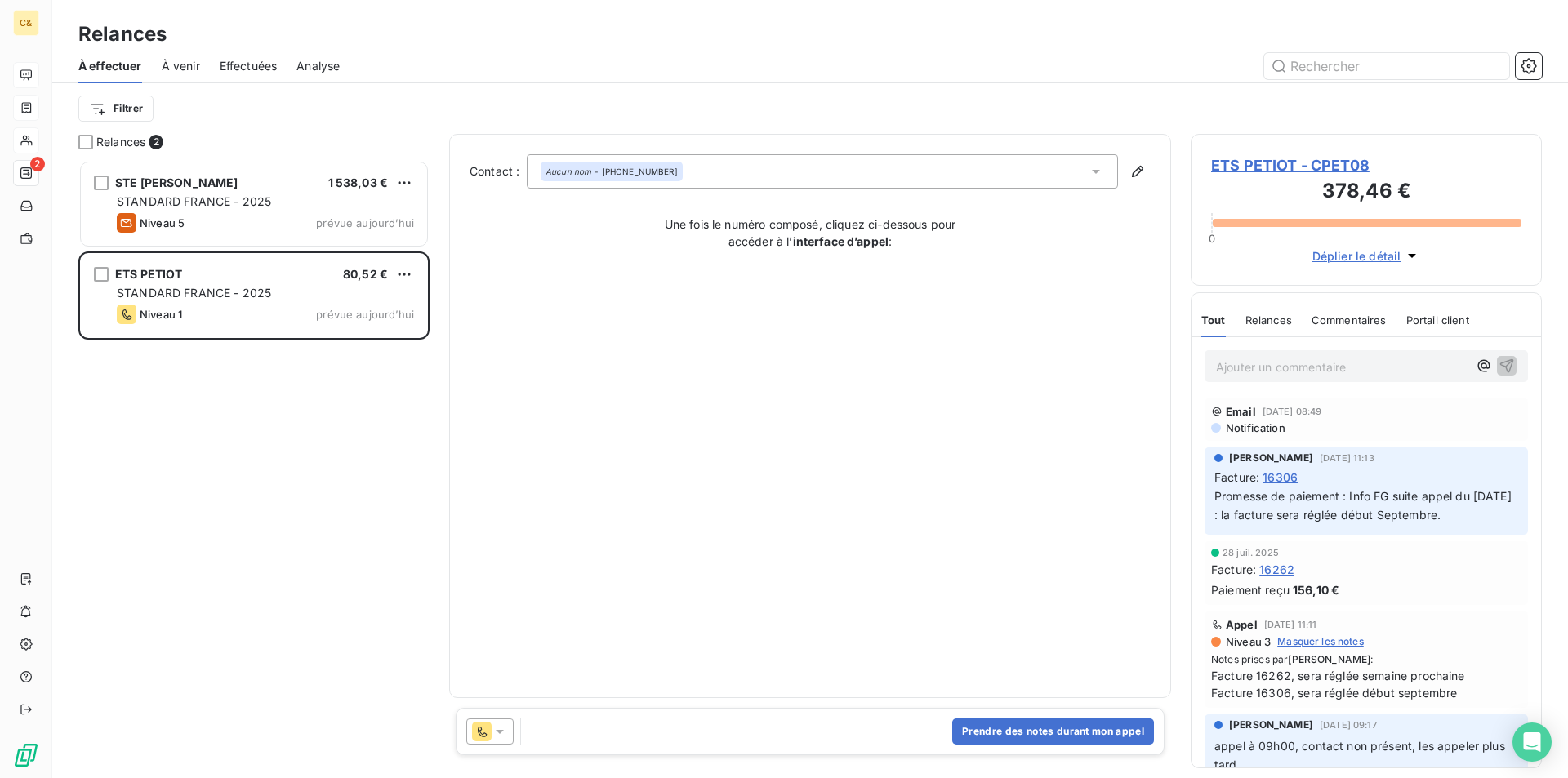
click at [1314, 161] on span "ETS PETIOT - CPET08" at bounding box center [1366, 165] width 310 height 22
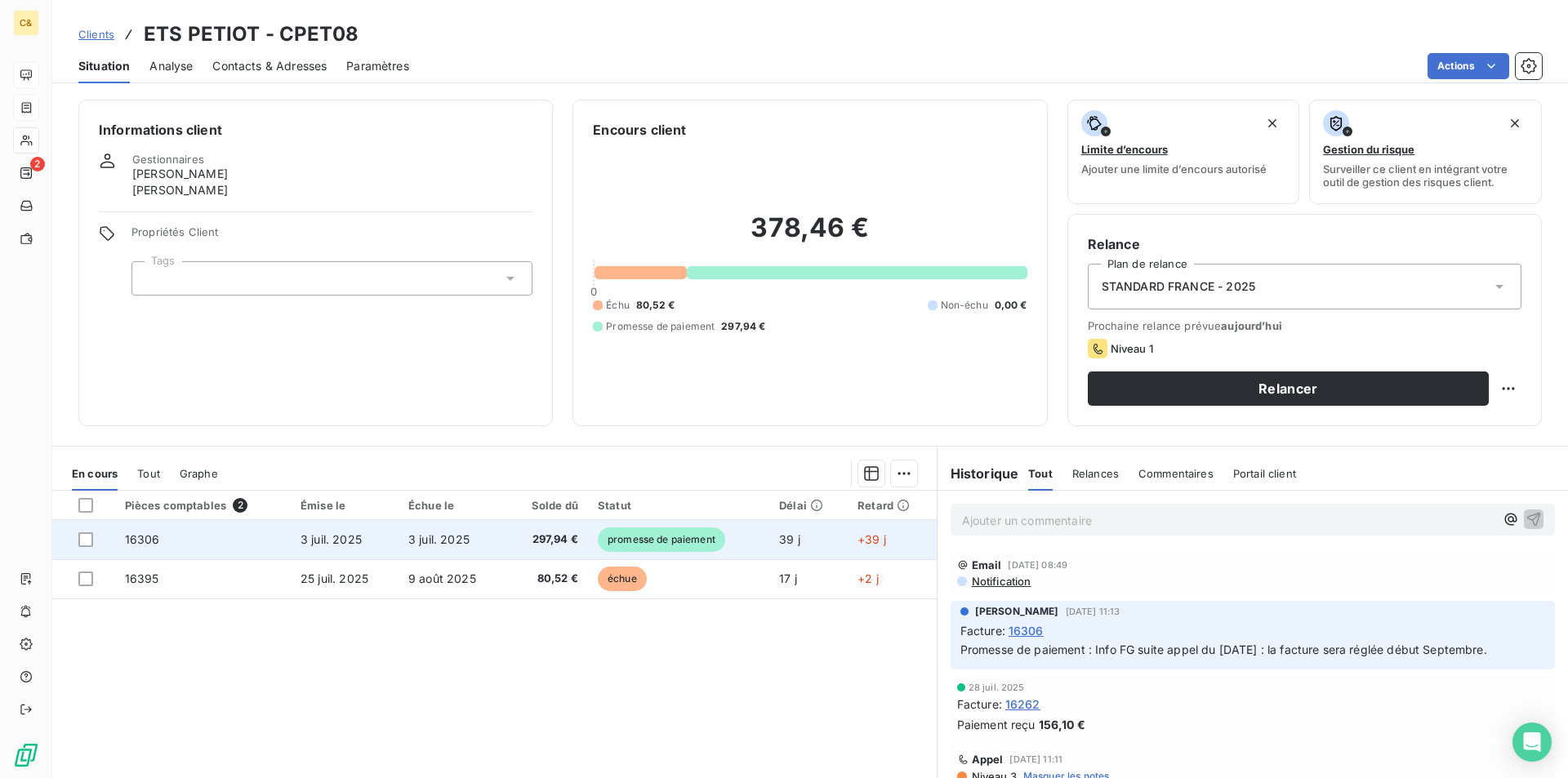
click at [383, 550] on td "3 juil. 2025" at bounding box center [345, 539] width 108 height 39
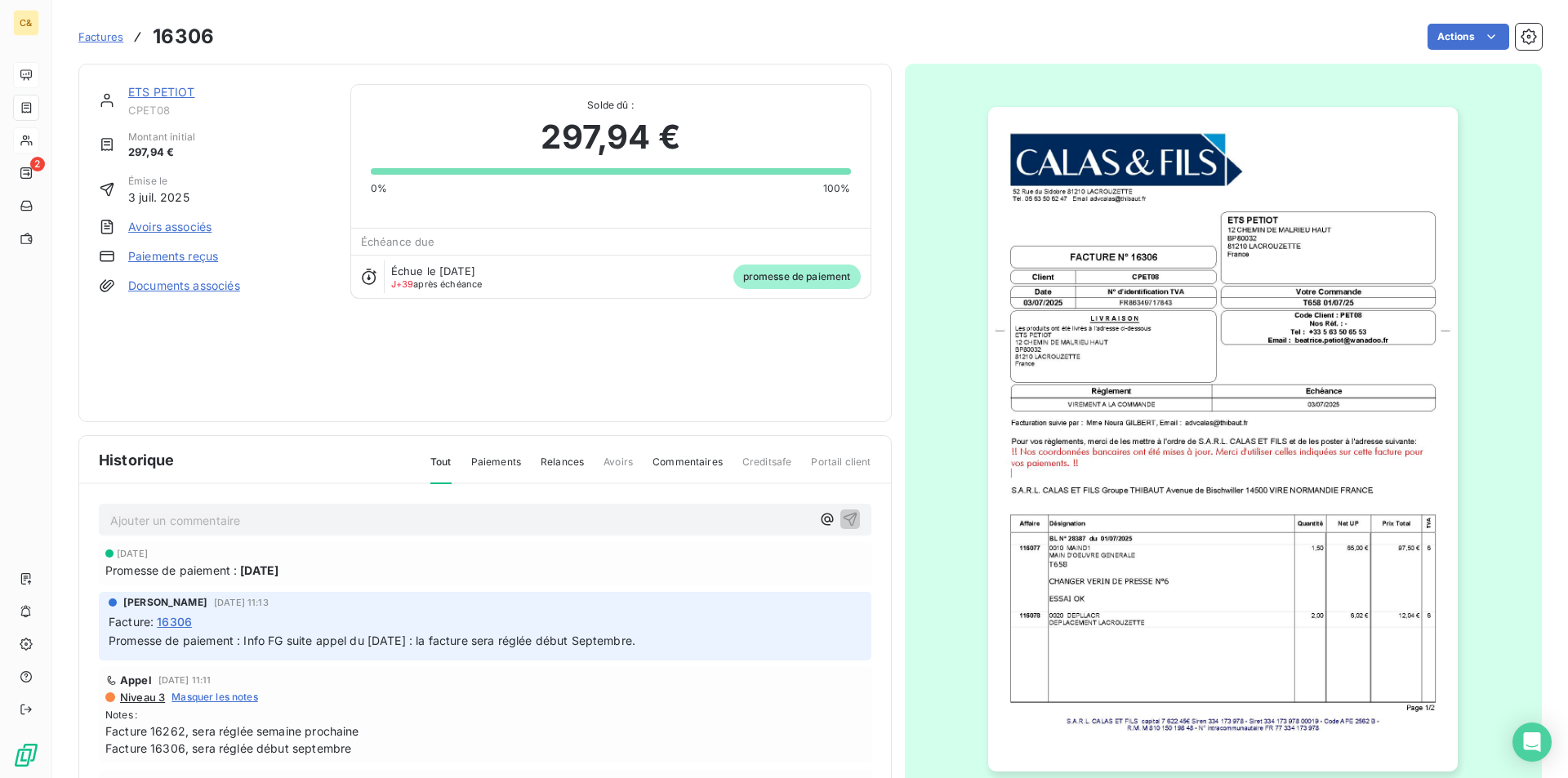
click at [171, 92] on link "ETS PETIOT" at bounding box center [161, 92] width 67 height 14
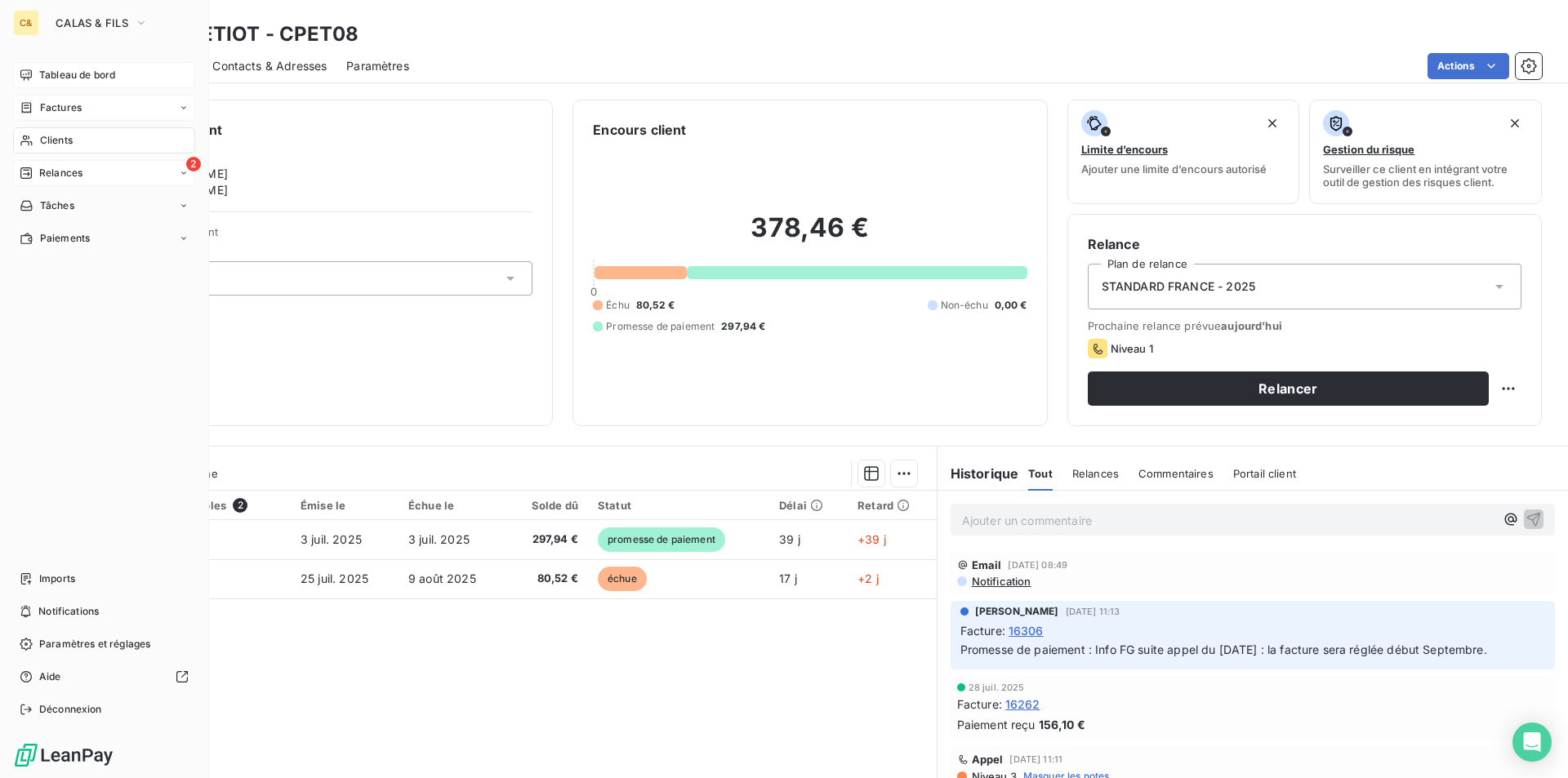
click at [67, 170] on span "Relances" at bounding box center [61, 173] width 43 height 15
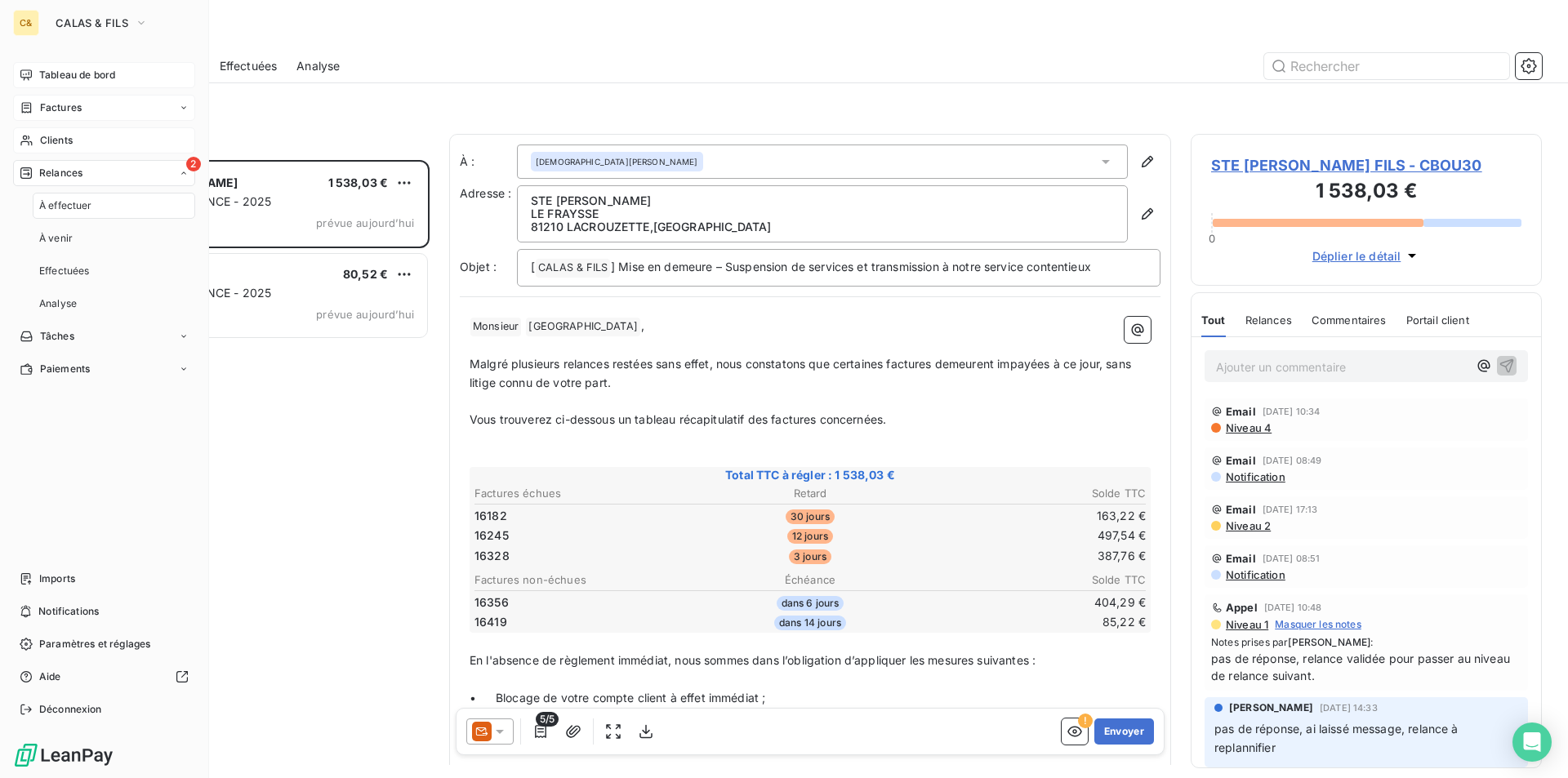
scroll to position [606, 339]
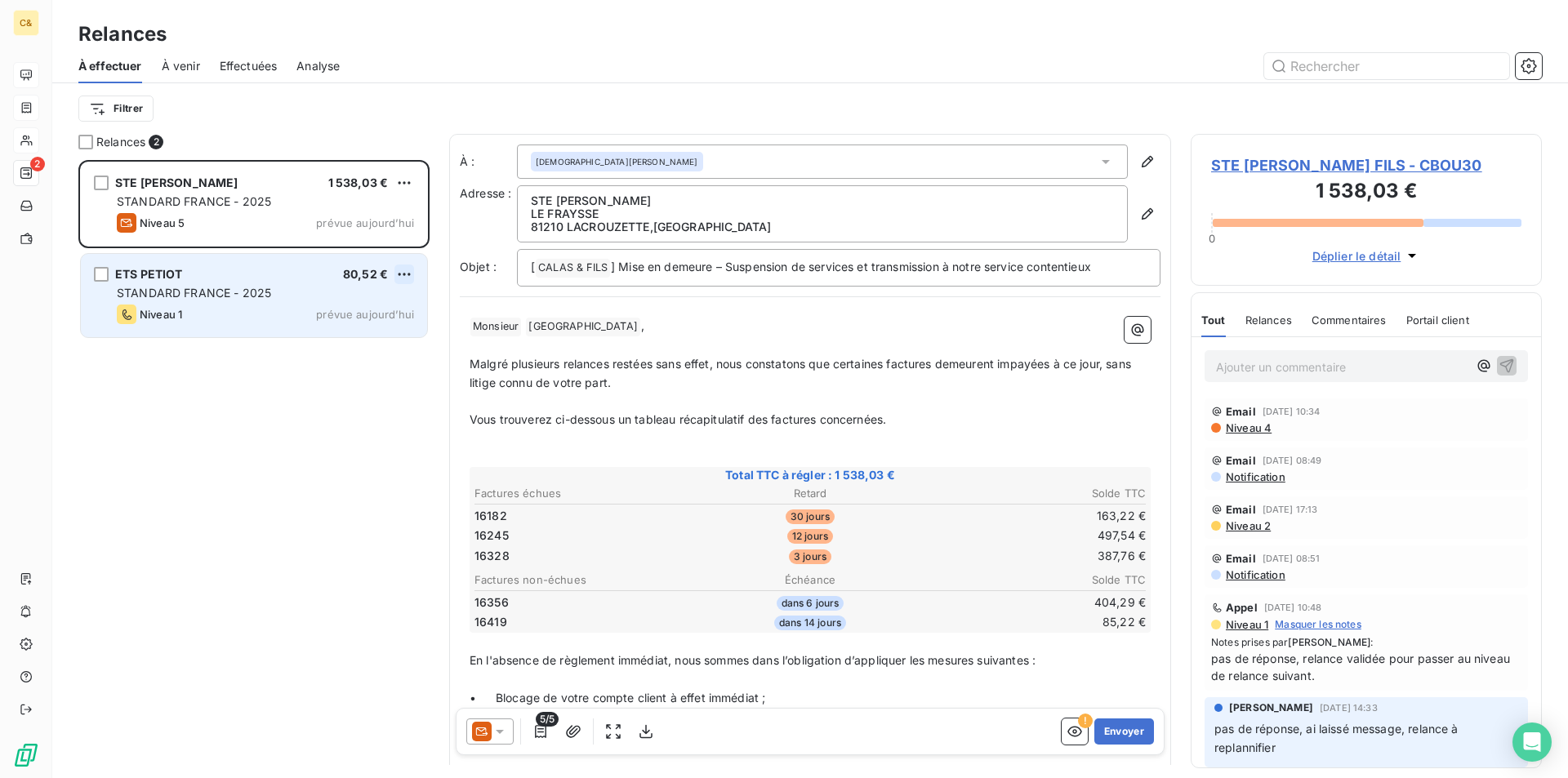
click at [411, 272] on html "C& 2 Relances À effectuer À venir Effectuées Analyse Filtrer Relances 2 STE PIE…" at bounding box center [784, 389] width 1568 height 778
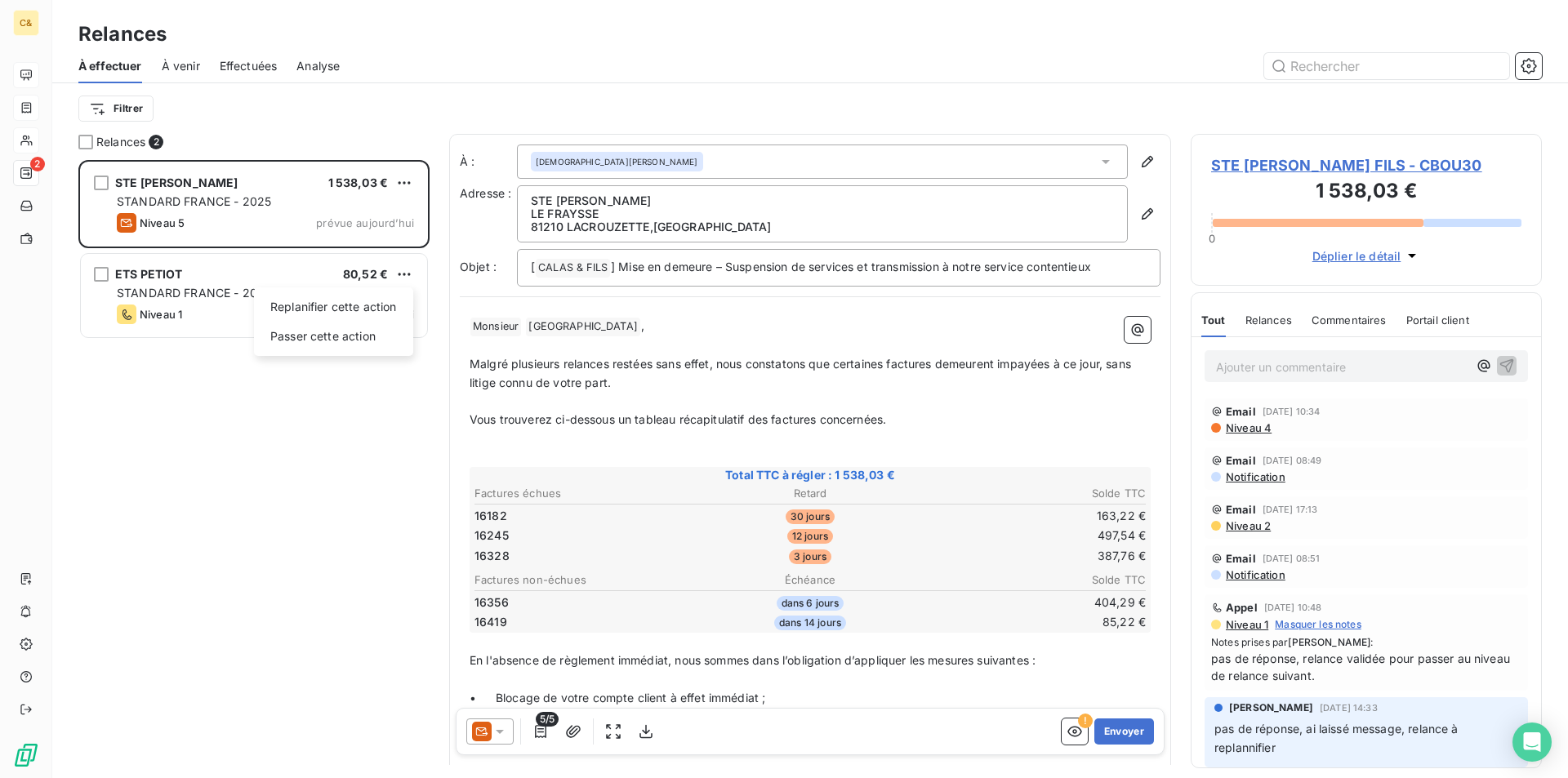
click at [224, 276] on html "C& 2 Relances À effectuer À venir Effectuées Analyse Filtrer Relances 2 STE PIE…" at bounding box center [784, 389] width 1568 height 778
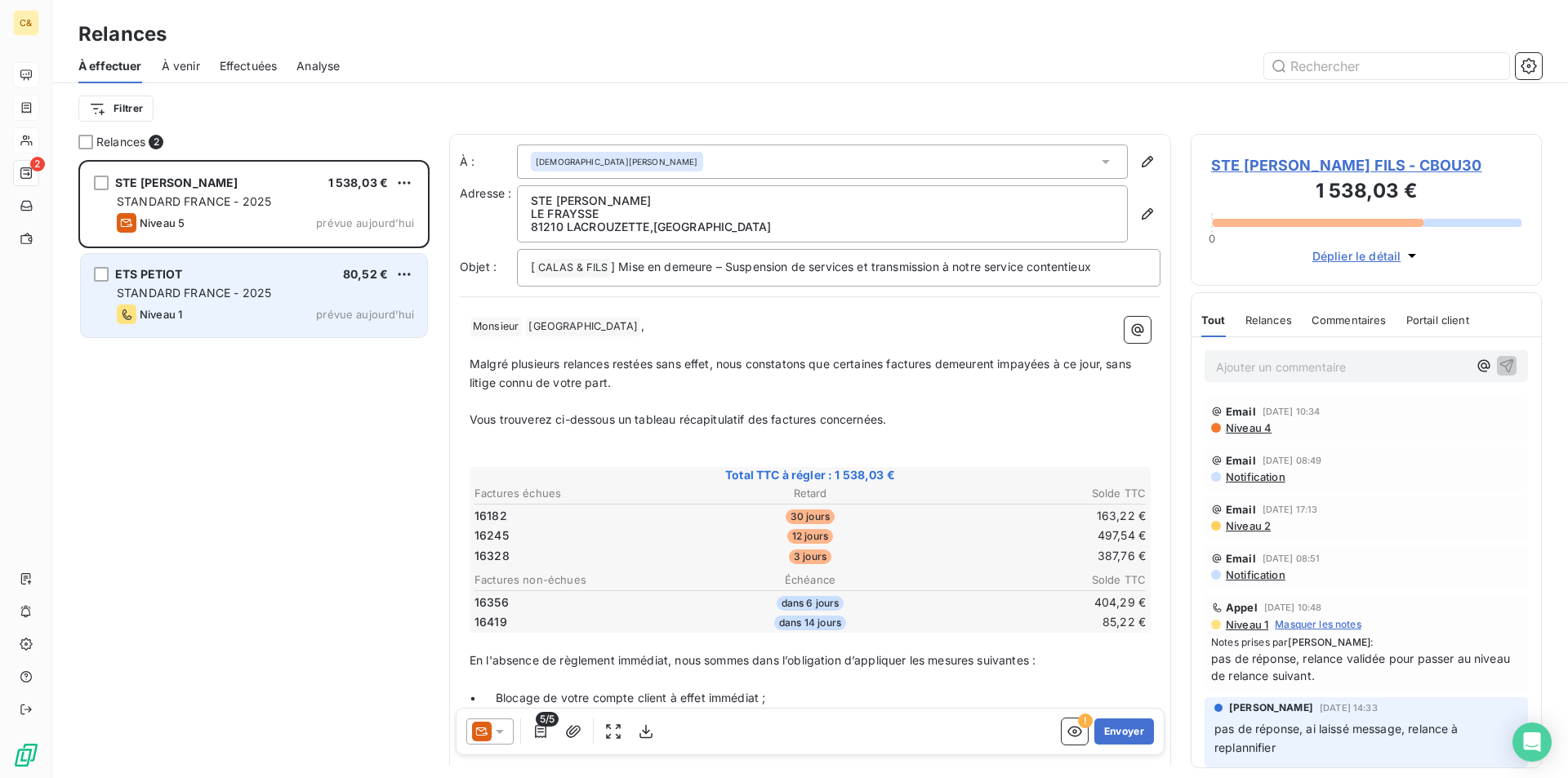
click at [259, 283] on div "ETS PETIOT 80,52 € STANDARD FRANCE - 2025 Niveau 1 prévue aujourd’hui" at bounding box center [254, 296] width 346 height 83
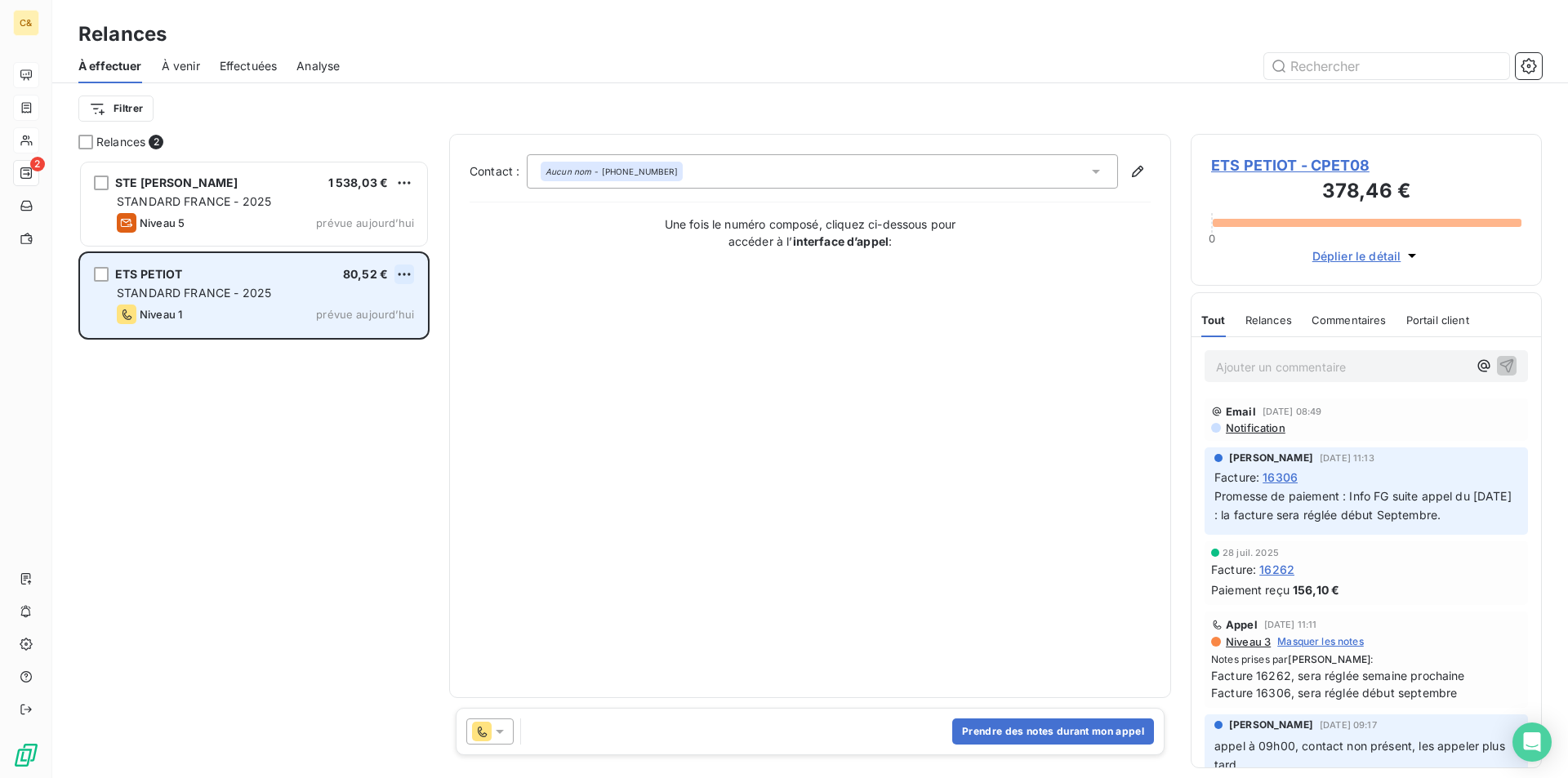
click at [404, 271] on html "C& 2 Relances À effectuer À venir Effectuées Analyse Filtrer Relances 2 STE PIE…" at bounding box center [784, 389] width 1568 height 778
click at [361, 296] on div "Replanifier cette action" at bounding box center [333, 307] width 146 height 26
select select "7"
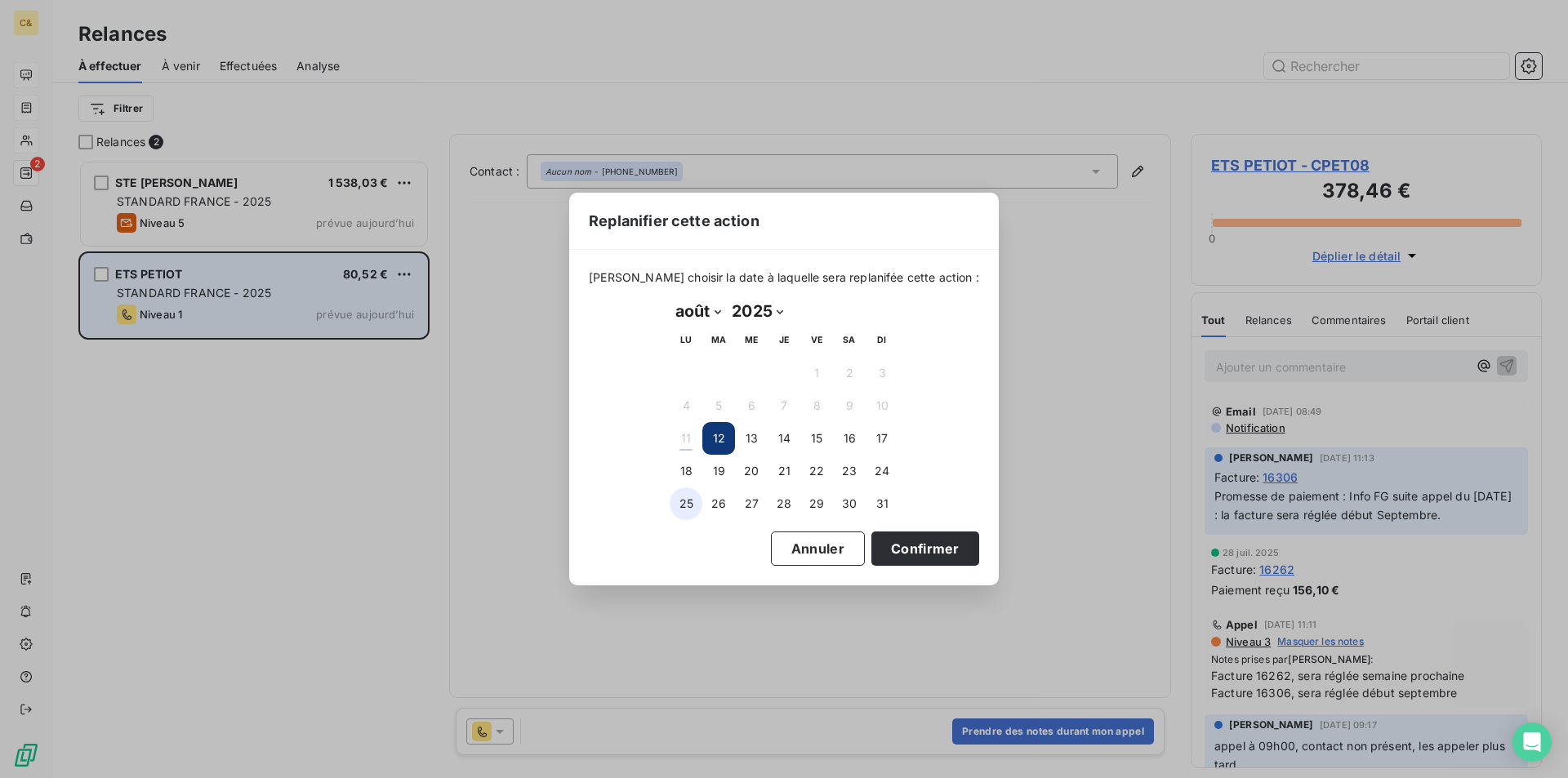
click at [690, 496] on button "25" at bounding box center [686, 504] width 33 height 33
click at [906, 552] on button "Confirmer" at bounding box center [926, 549] width 108 height 35
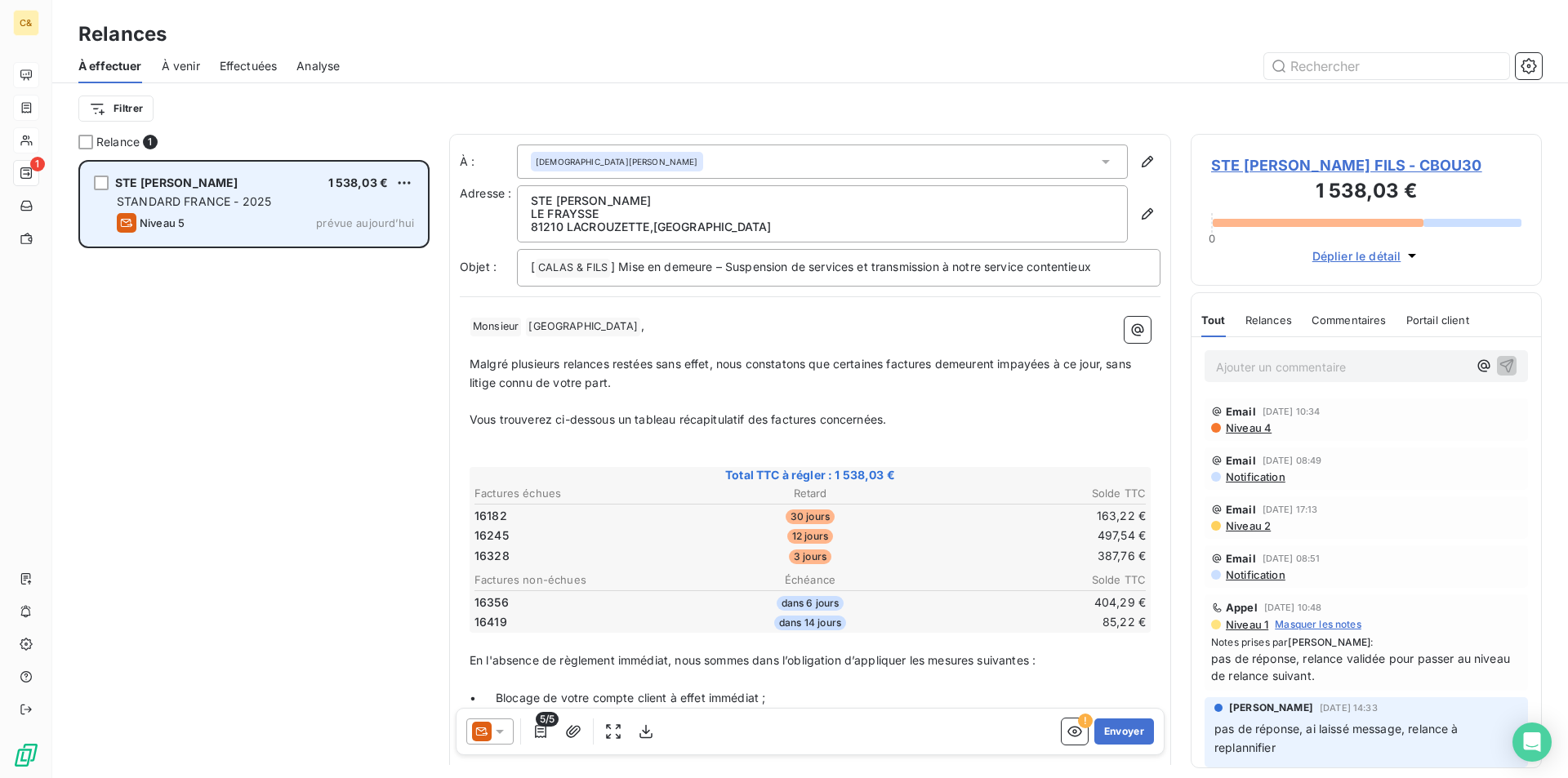
click at [201, 206] on span "STANDARD FRANCE - 2025" at bounding box center [194, 201] width 155 height 14
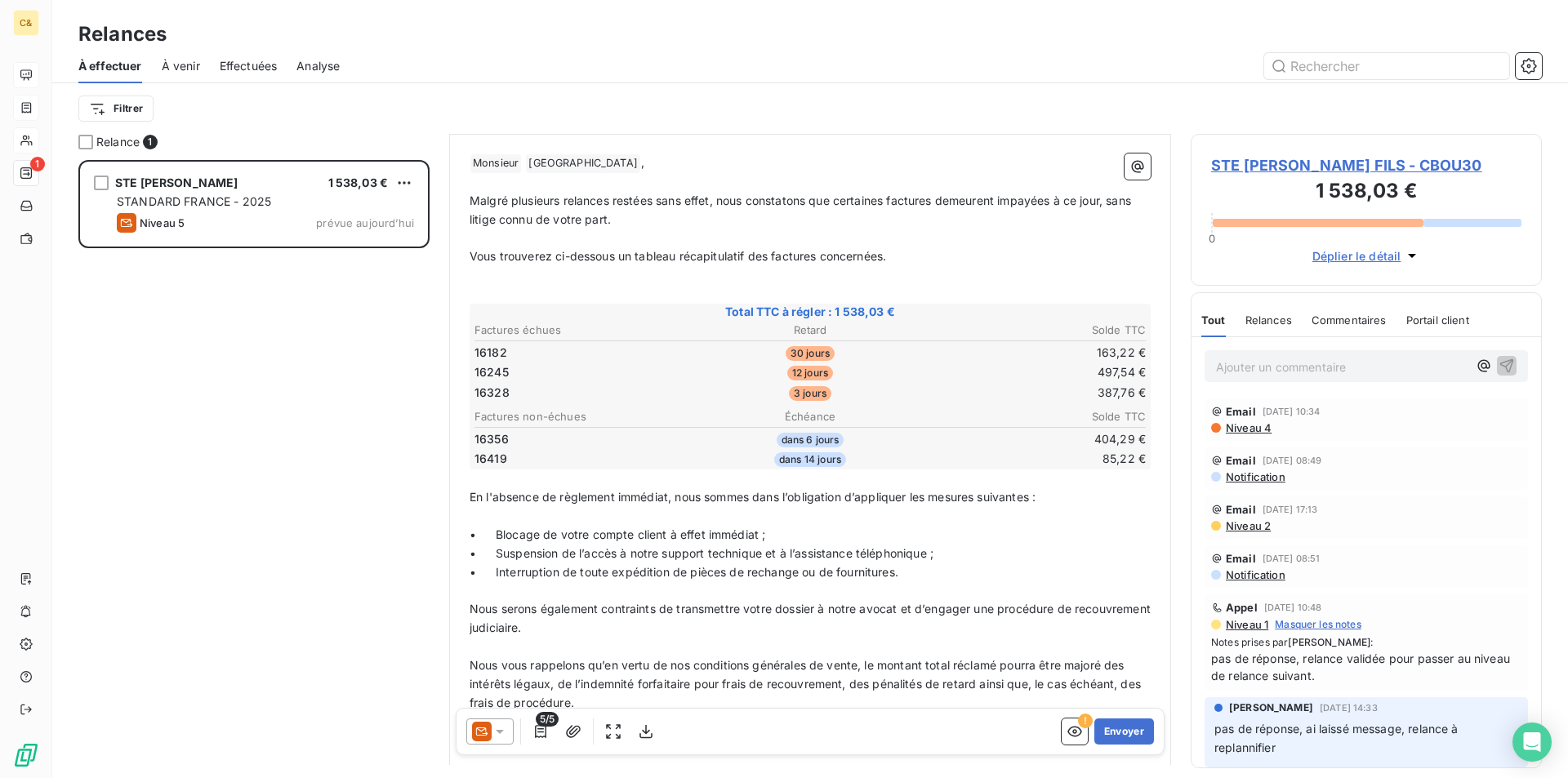
scroll to position [1, 0]
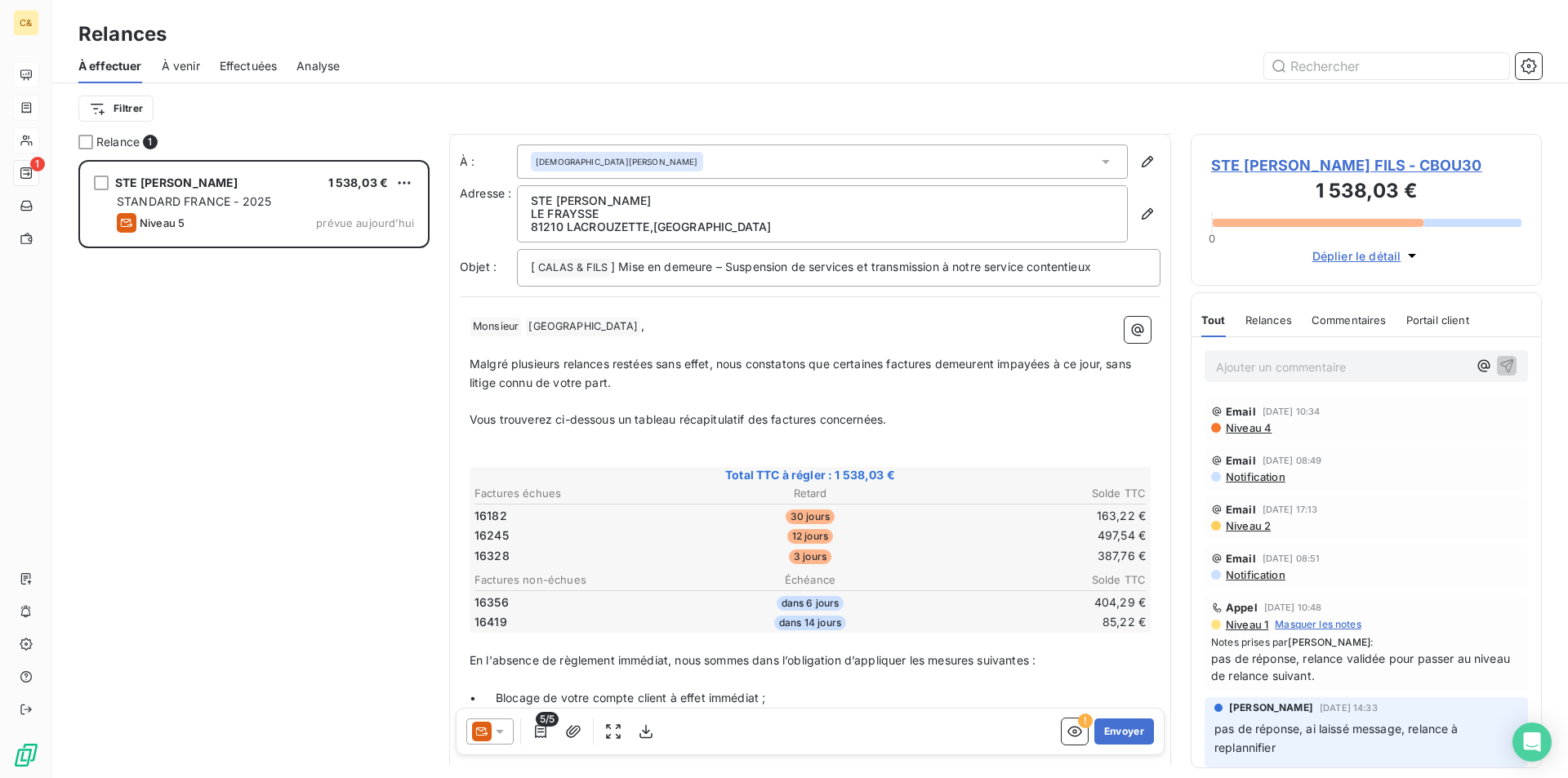
click at [1255, 159] on span "STE PIERRE BOURGES FILS - CBOU30" at bounding box center [1366, 165] width 310 height 22
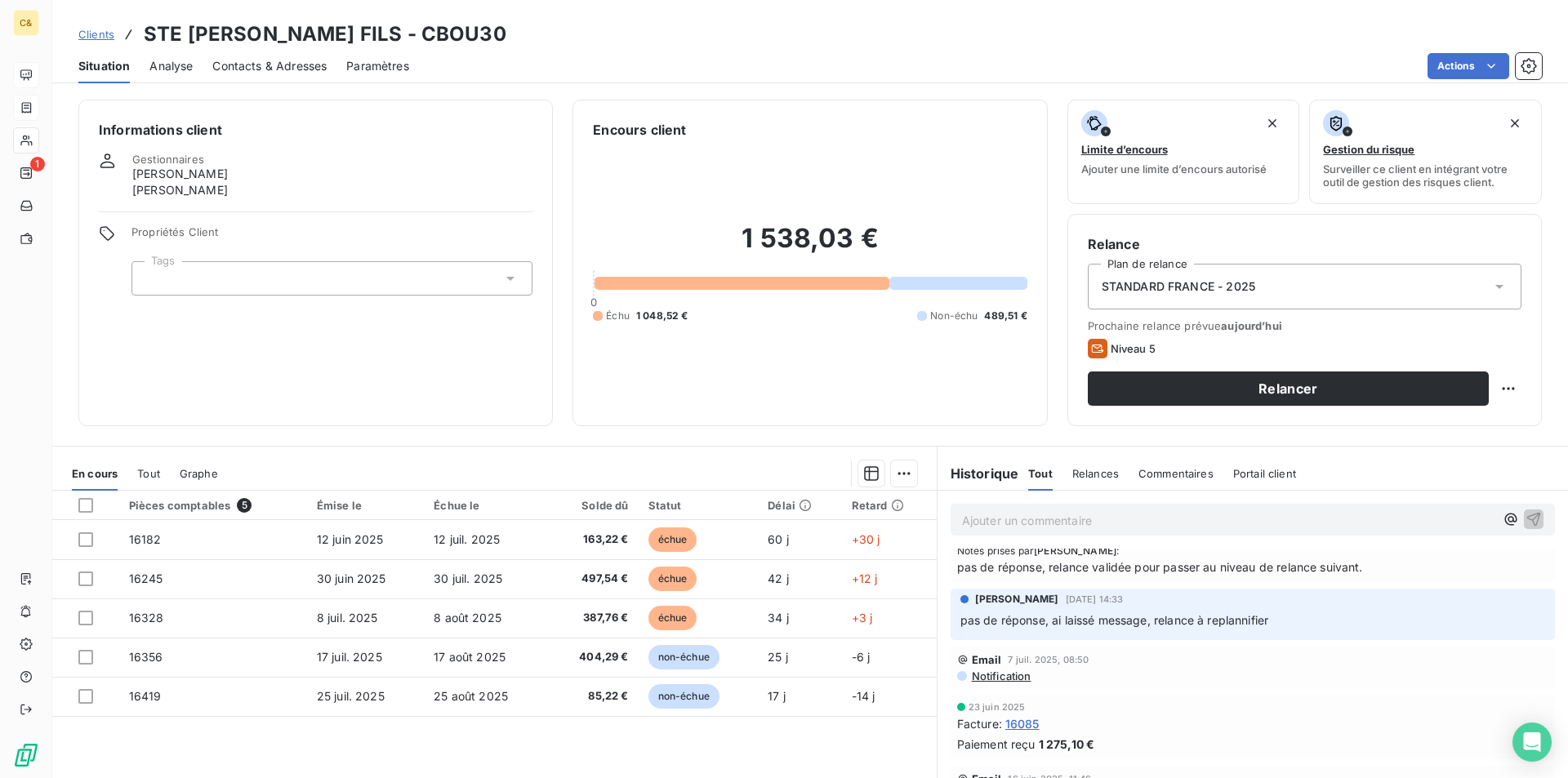
scroll to position [76, 0]
